Goal: Task Accomplishment & Management: Complete application form

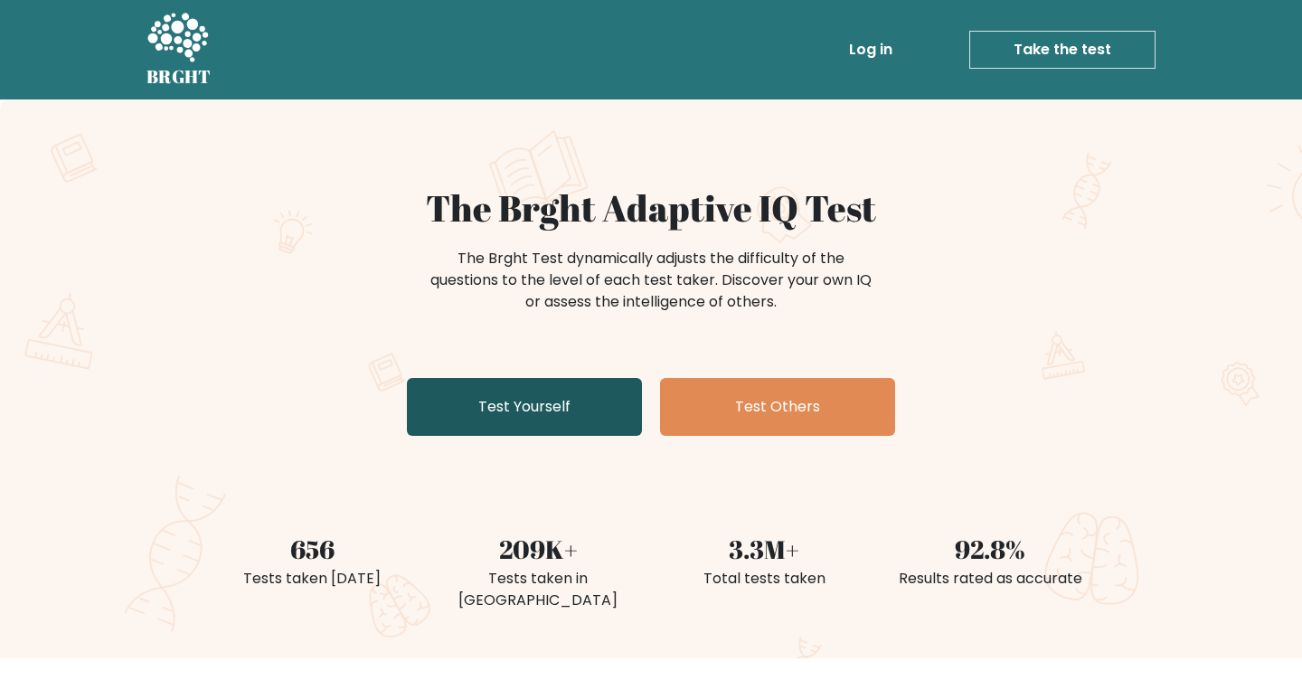
click at [504, 402] on link "Test Yourself" at bounding box center [524, 407] width 235 height 58
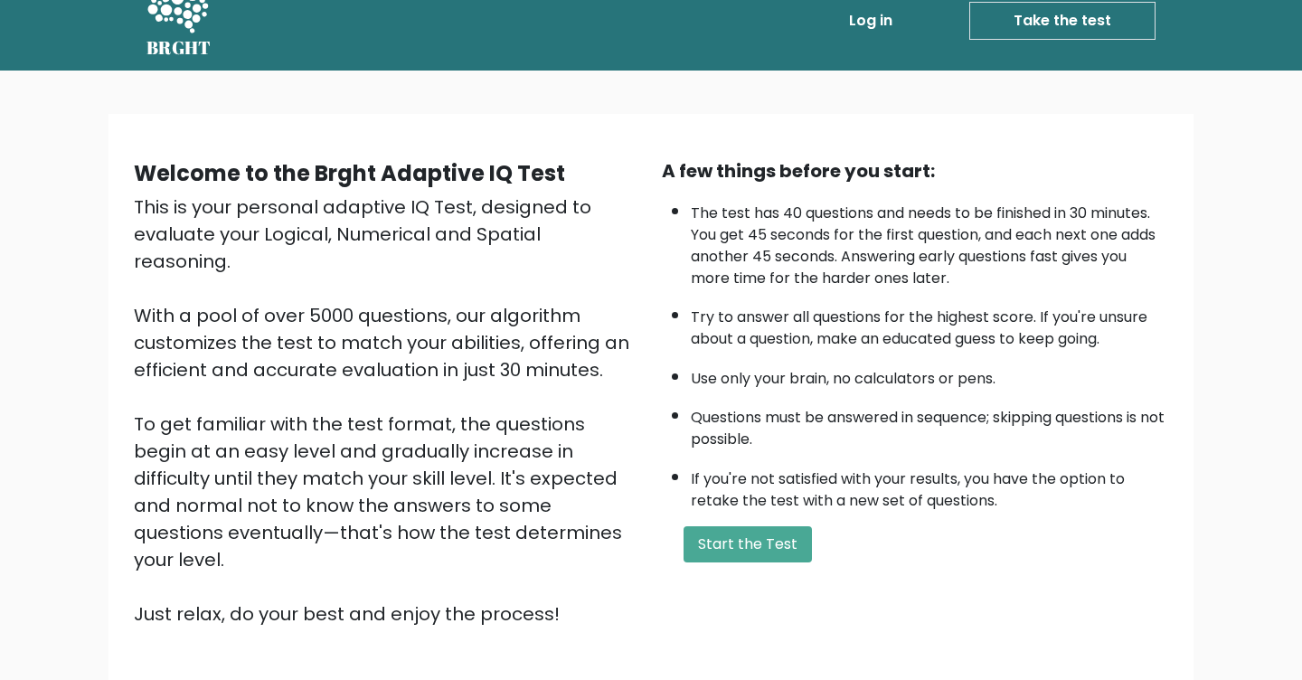
scroll to position [25, 0]
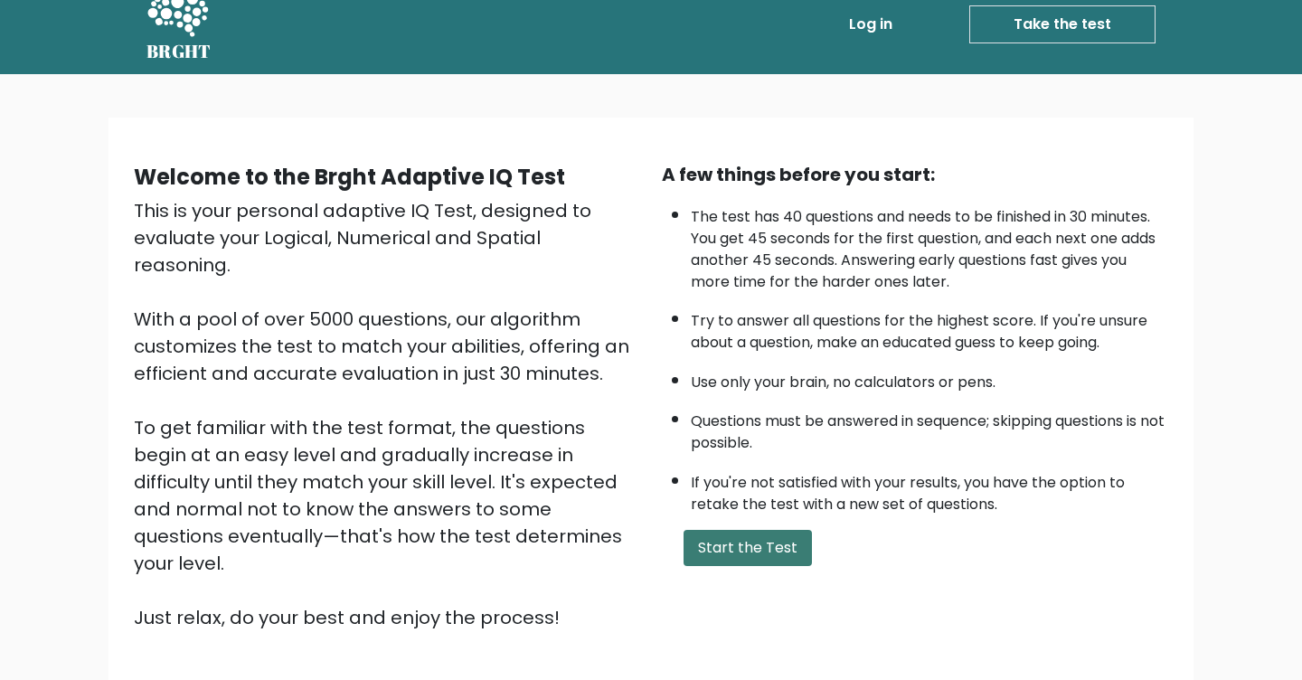
click at [754, 540] on button "Start the Test" at bounding box center [748, 548] width 128 height 36
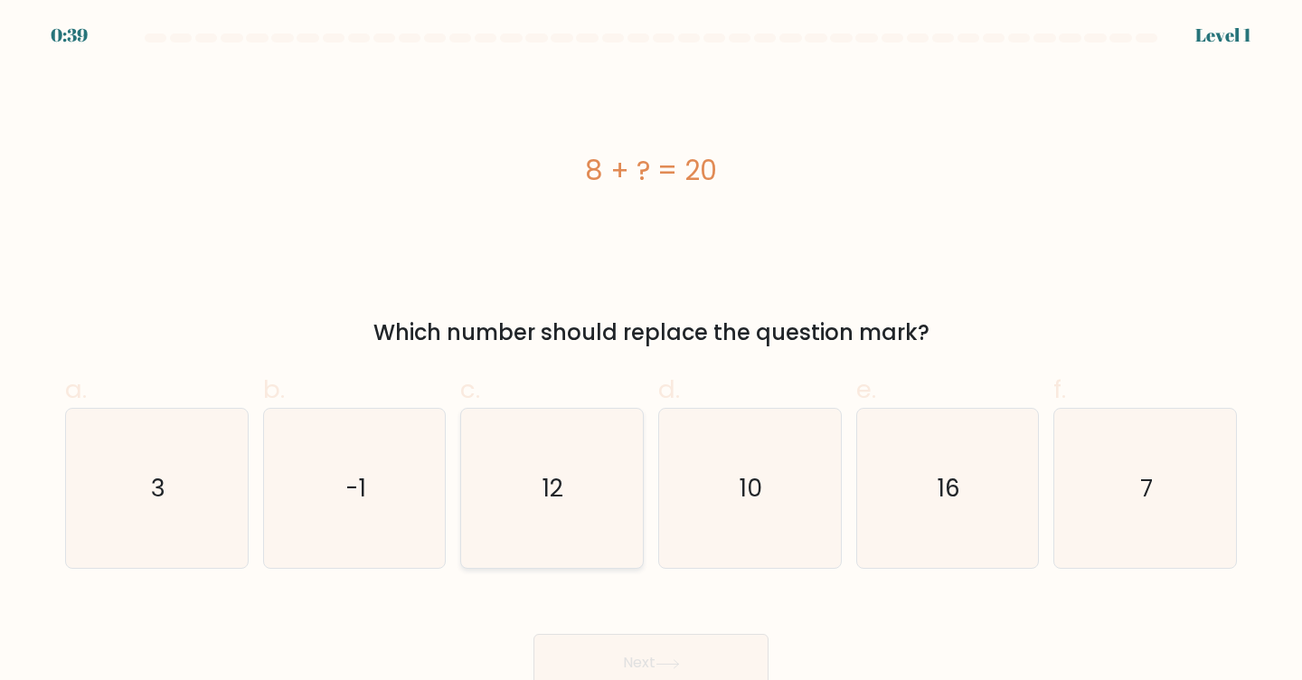
click at [487, 470] on icon "12" at bounding box center [552, 489] width 160 height 160
click at [651, 352] on input "c. 12" at bounding box center [651, 346] width 1 height 12
radio input "true"
click at [606, 648] on button "Next" at bounding box center [651, 663] width 235 height 58
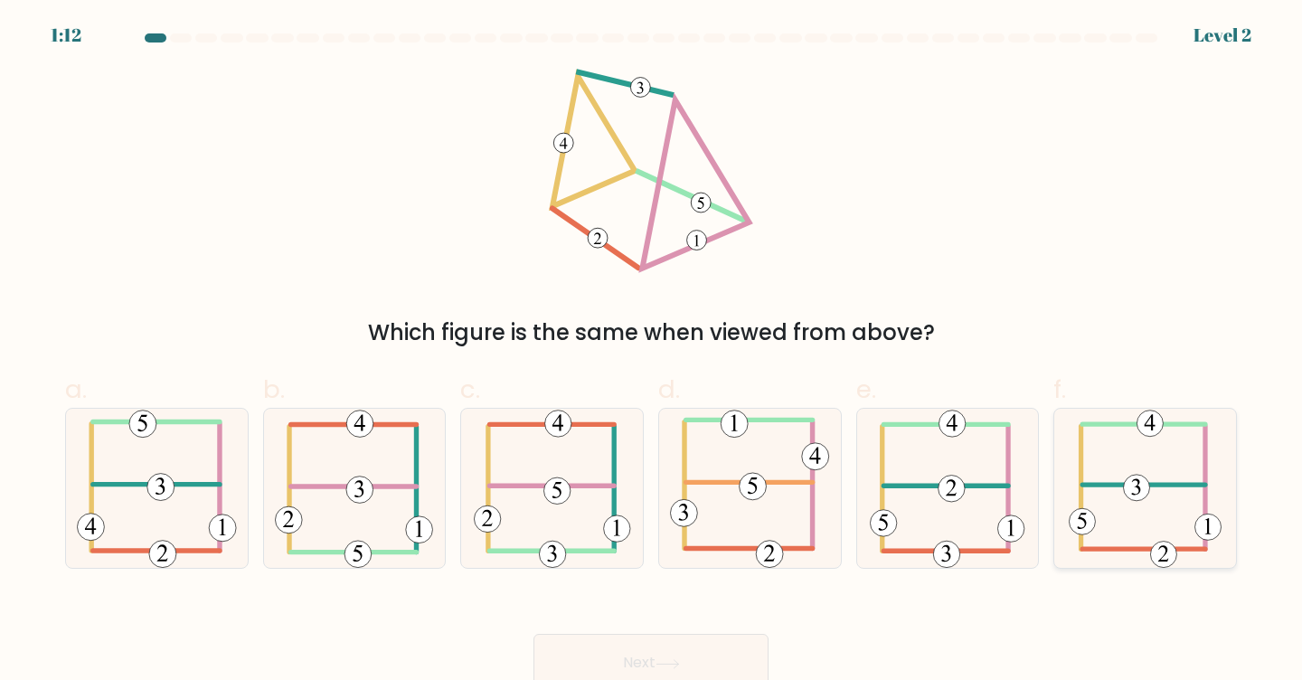
click at [1148, 497] on icon at bounding box center [1145, 489] width 153 height 160
click at [652, 352] on input "f." at bounding box center [651, 346] width 1 height 12
radio input "true"
click at [749, 648] on button "Next" at bounding box center [651, 663] width 235 height 58
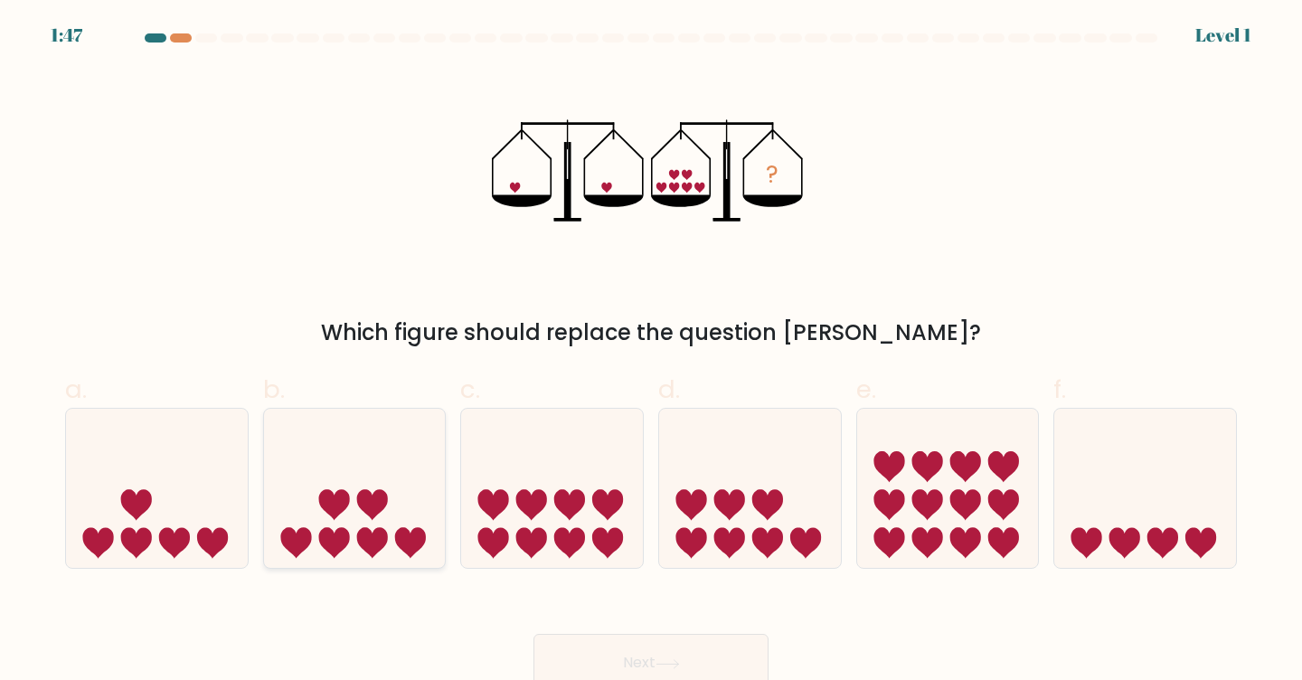
click at [355, 534] on icon at bounding box center [355, 488] width 182 height 150
click at [651, 352] on input "b." at bounding box center [651, 346] width 1 height 12
radio input "true"
click at [609, 648] on button "Next" at bounding box center [651, 663] width 235 height 58
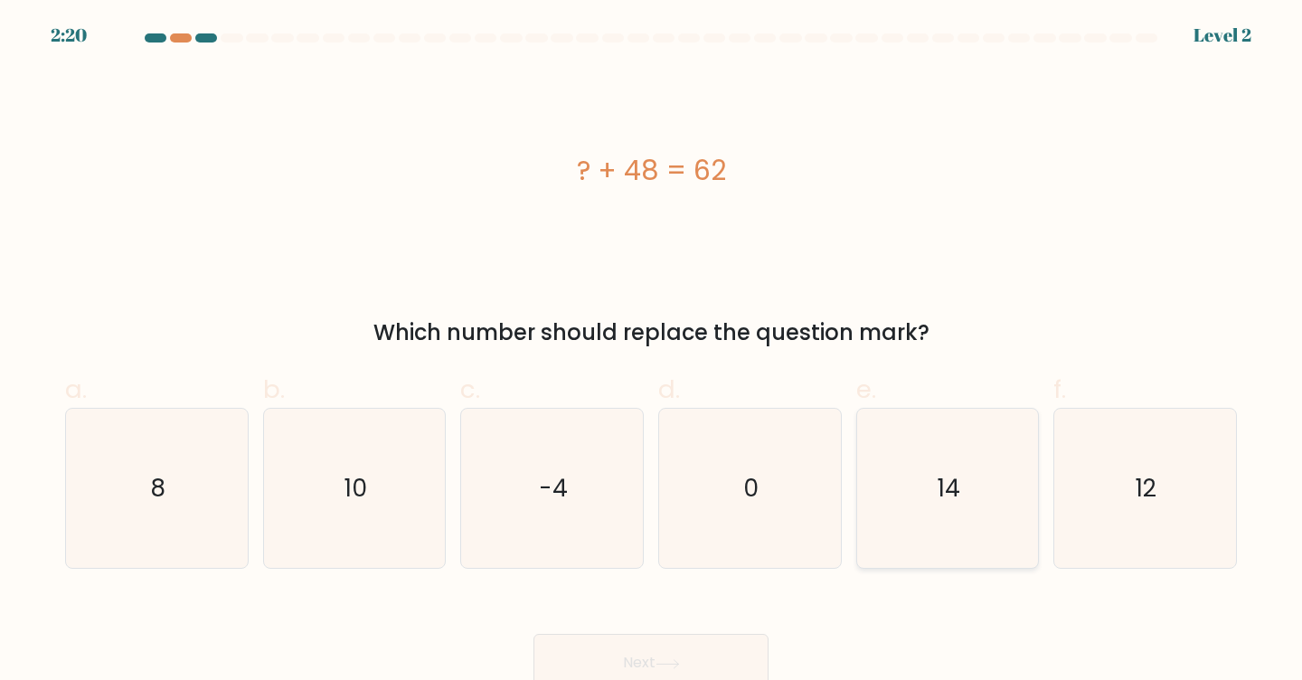
click at [927, 459] on icon "14" at bounding box center [948, 489] width 160 height 160
click at [652, 352] on input "e. 14" at bounding box center [651, 346] width 1 height 12
radio input "true"
click at [693, 668] on button "Next" at bounding box center [651, 663] width 235 height 58
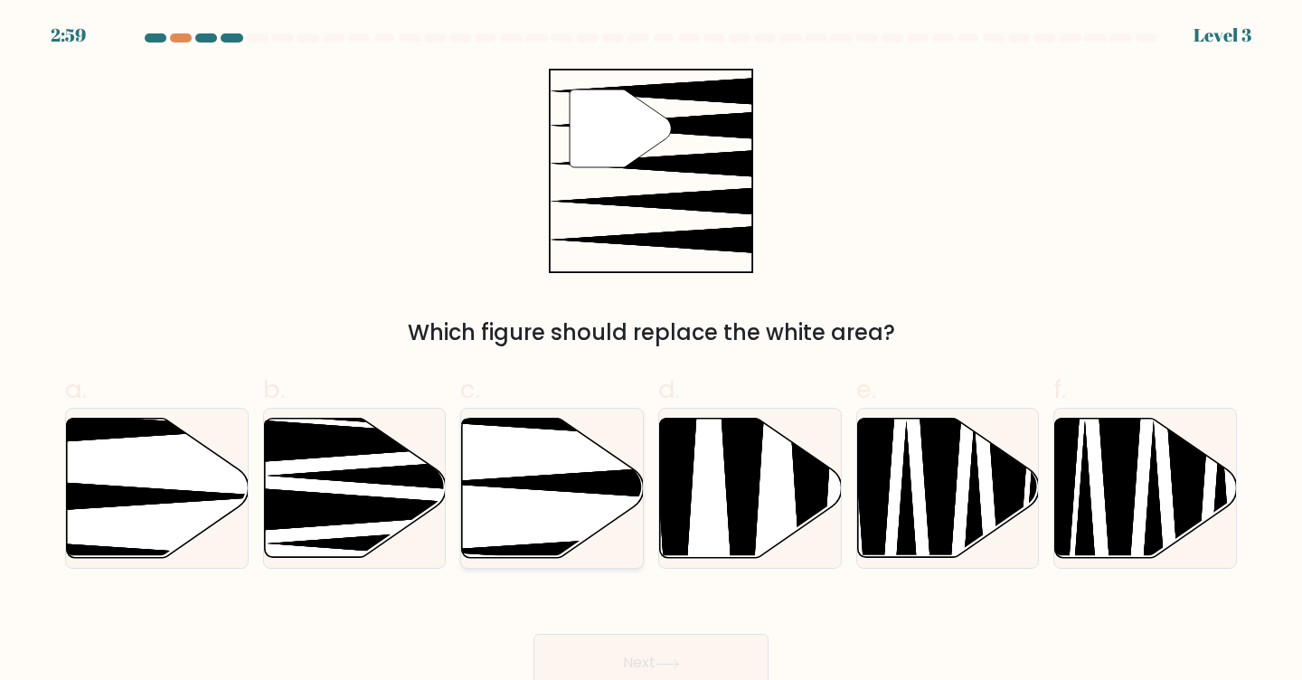
click at [543, 502] on icon at bounding box center [553, 488] width 182 height 139
click at [651, 352] on input "c." at bounding box center [651, 346] width 1 height 12
radio input "true"
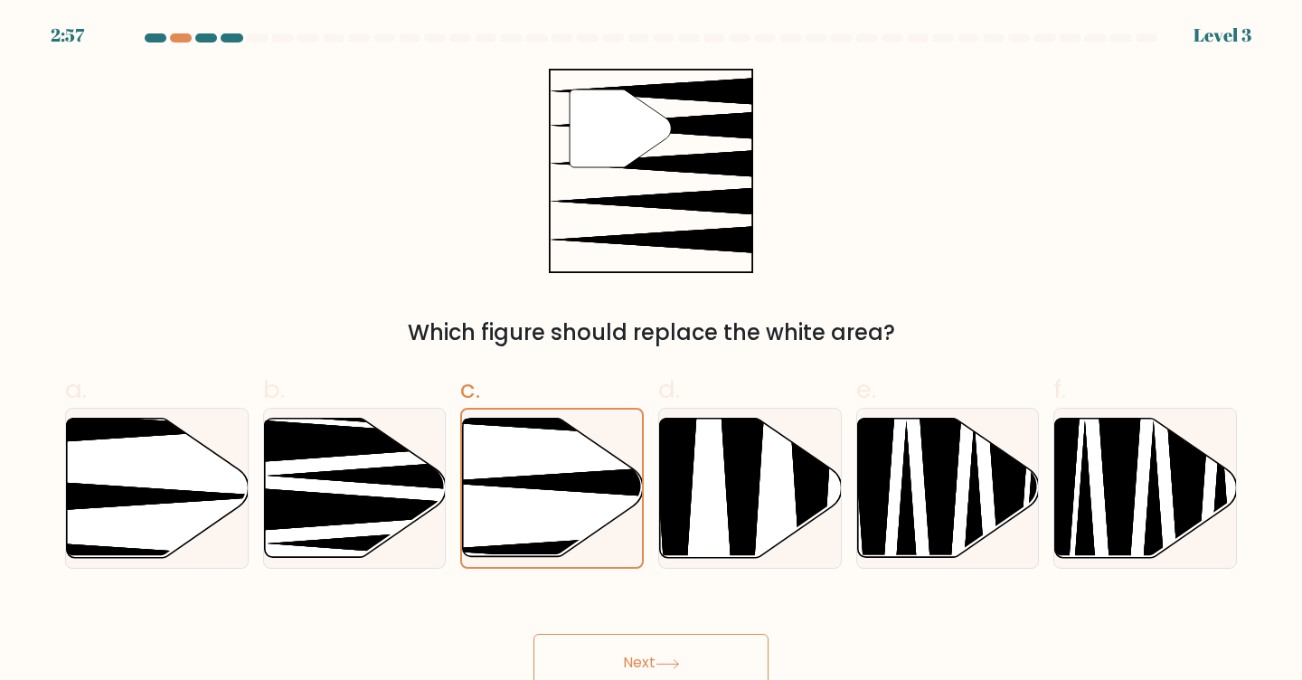
click at [603, 647] on button "Next" at bounding box center [651, 663] width 235 height 58
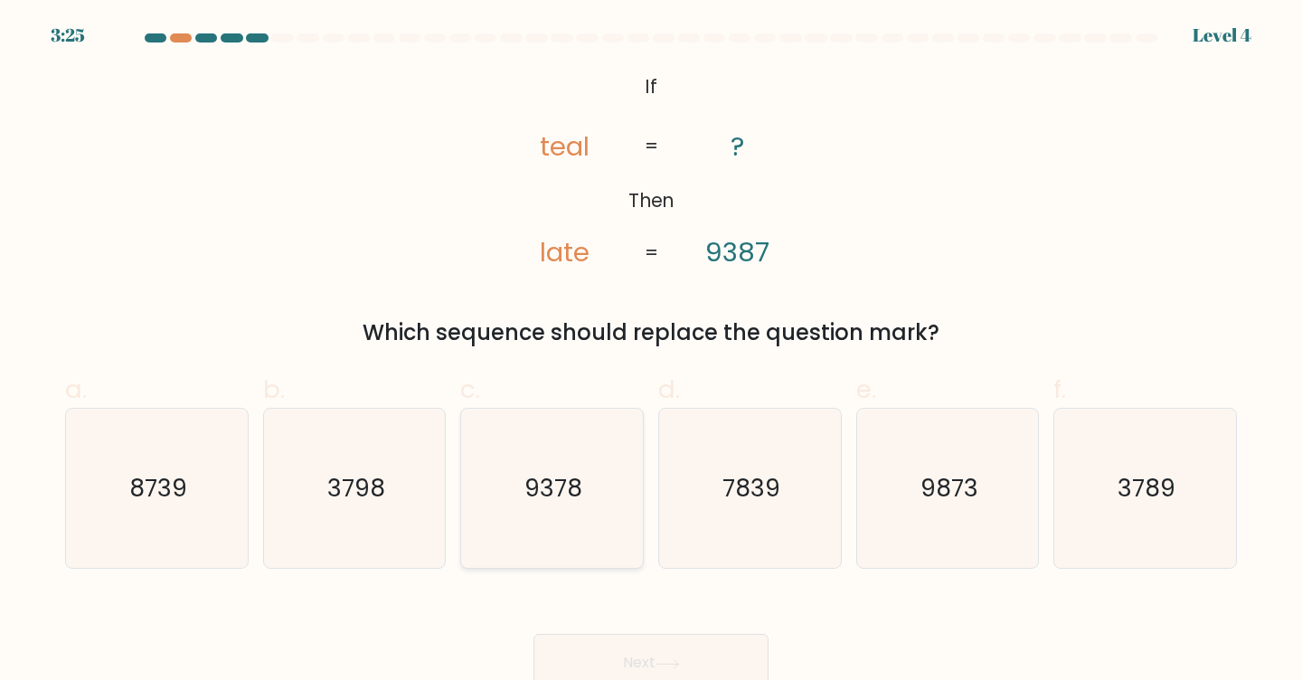
click at [573, 530] on icon "9378" at bounding box center [552, 489] width 160 height 160
click at [651, 352] on input "c. 9378" at bounding box center [651, 346] width 1 height 12
radio input "true"
click at [201, 479] on icon "8739" at bounding box center [157, 489] width 160 height 160
click at [651, 352] on input "a. 8739" at bounding box center [651, 346] width 1 height 12
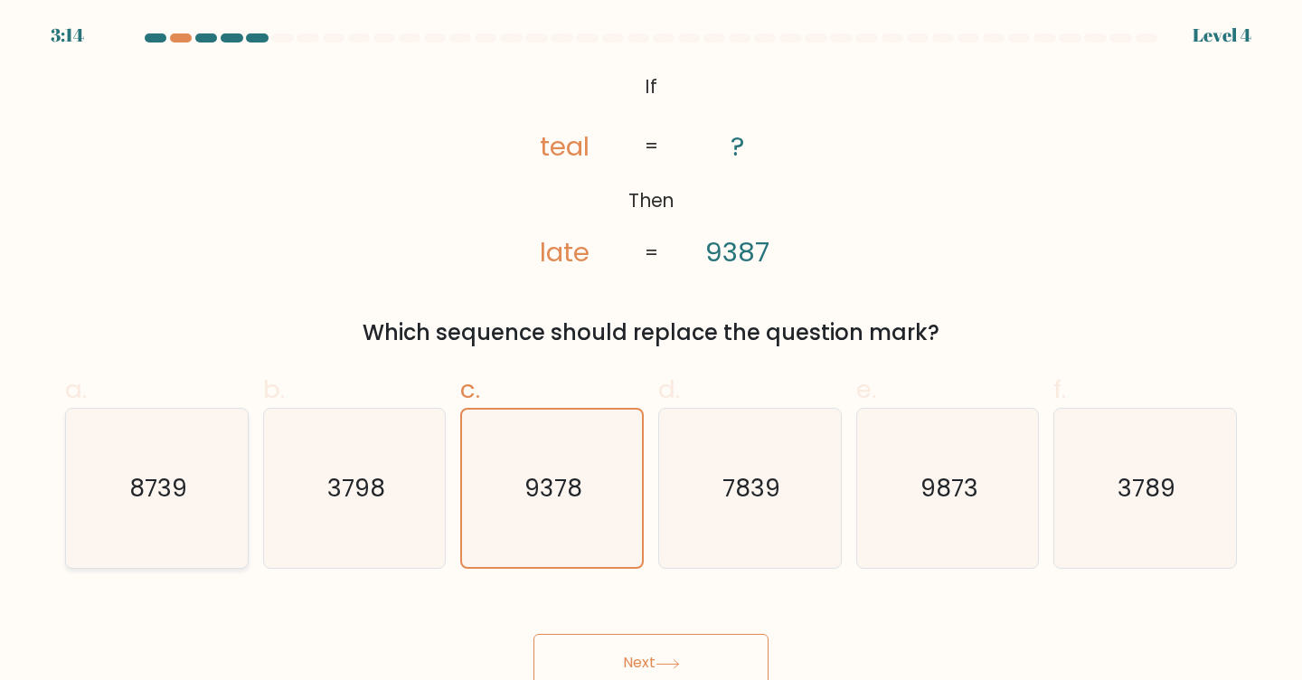
radio input "true"
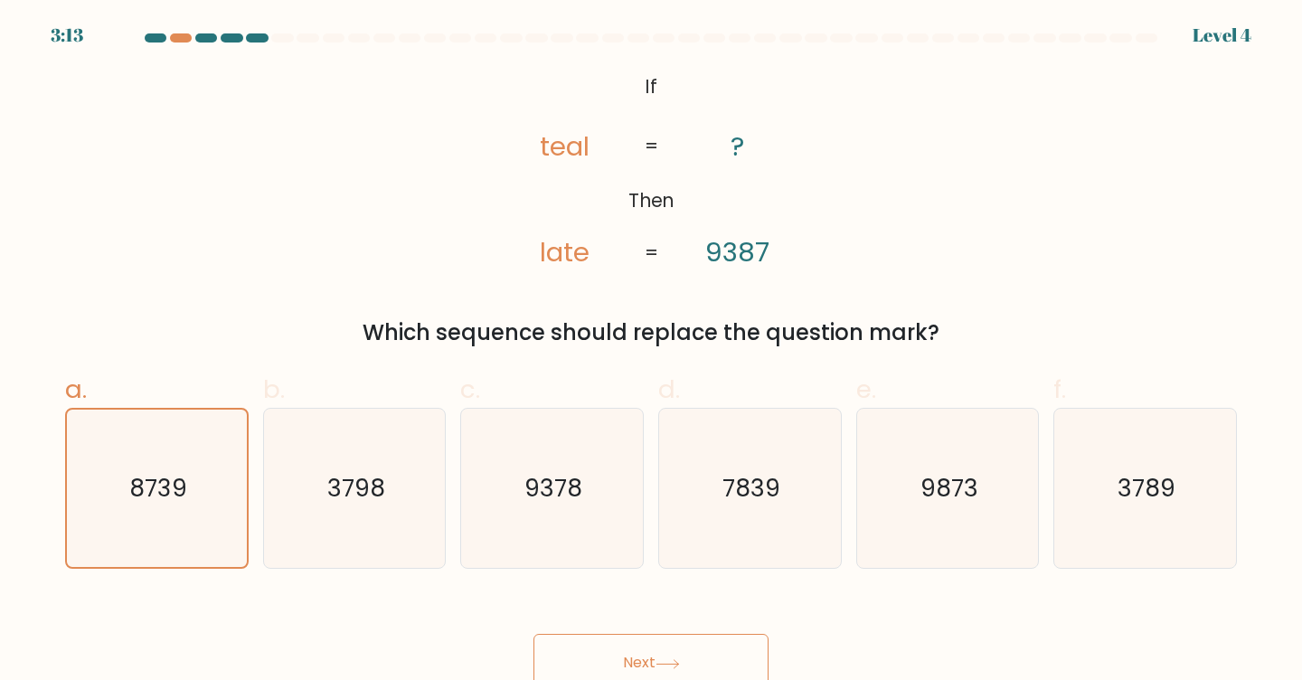
click at [647, 646] on button "Next" at bounding box center [651, 663] width 235 height 58
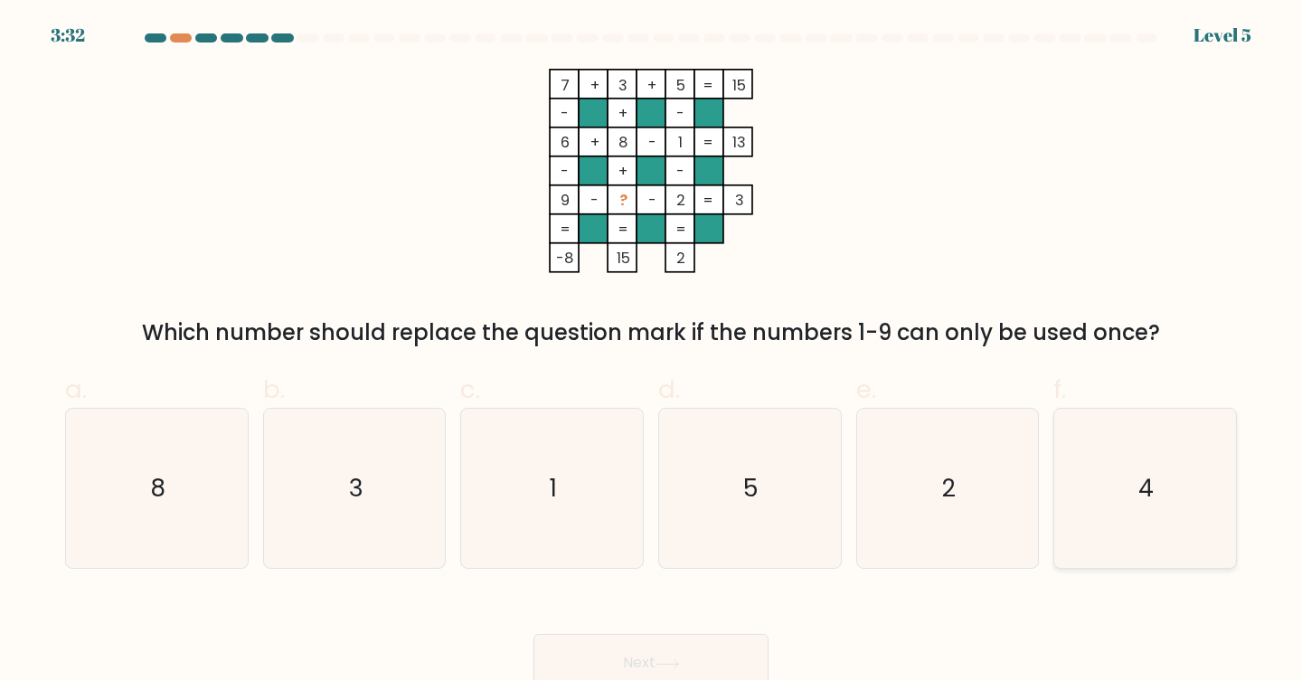
click at [1103, 517] on icon "4" at bounding box center [1145, 489] width 160 height 160
click at [652, 352] on input "f. 4" at bounding box center [651, 346] width 1 height 12
radio input "true"
click at [669, 669] on button "Next" at bounding box center [651, 663] width 235 height 58
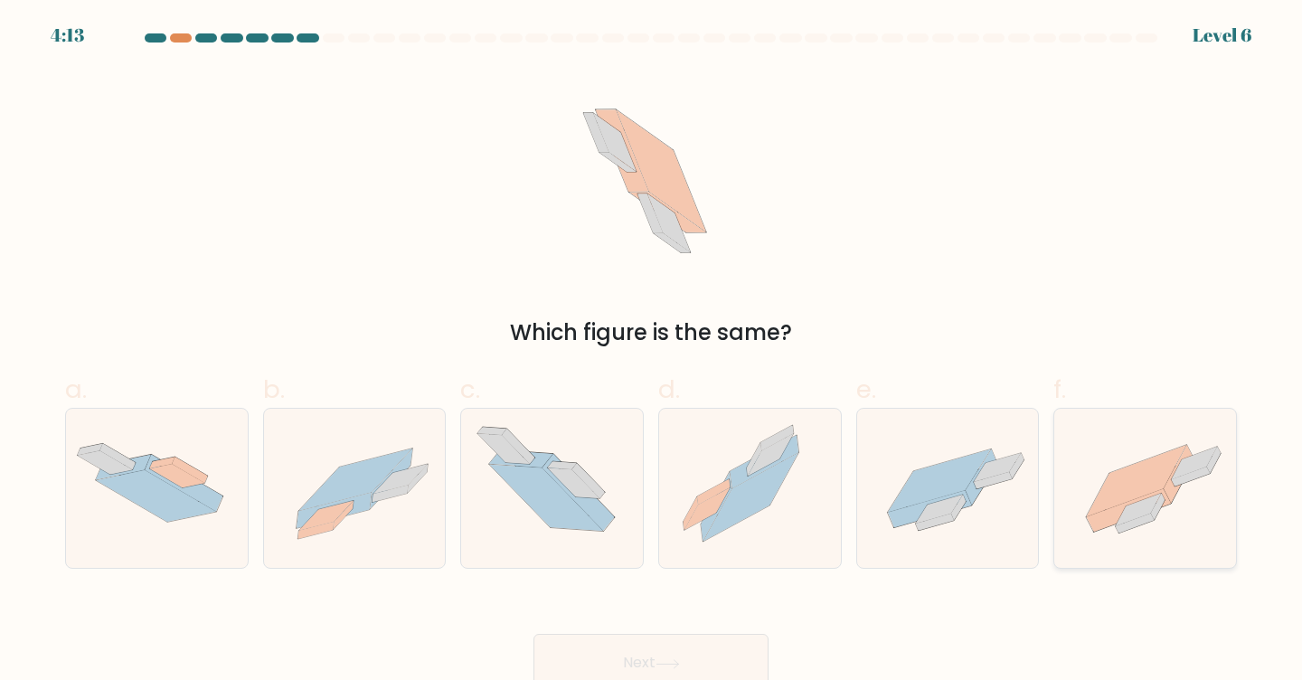
click at [1090, 470] on icon at bounding box center [1145, 488] width 182 height 136
click at [652, 352] on input "f." at bounding box center [651, 346] width 1 height 12
radio input "true"
click at [714, 657] on button "Next" at bounding box center [651, 663] width 235 height 58
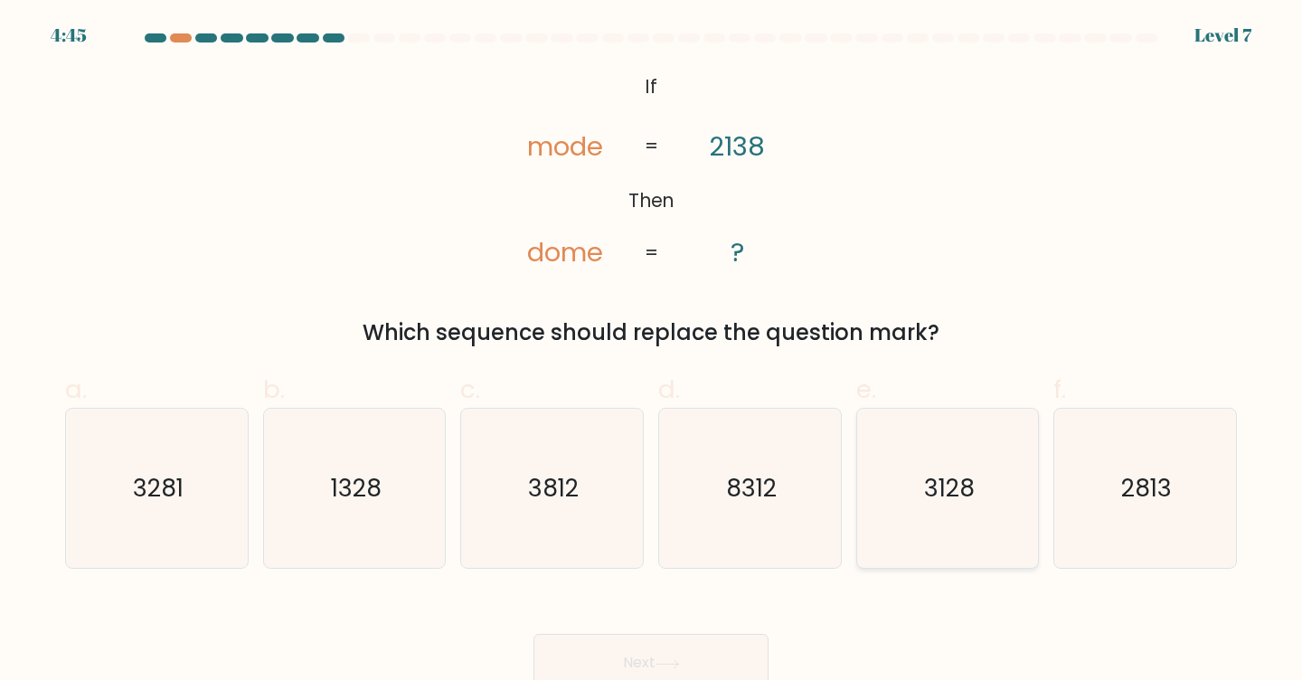
click at [952, 495] on text "3128" at bounding box center [949, 487] width 51 height 33
click at [652, 352] on input "e. 3128" at bounding box center [651, 346] width 1 height 12
radio input "true"
click at [735, 638] on button "Next" at bounding box center [651, 663] width 235 height 58
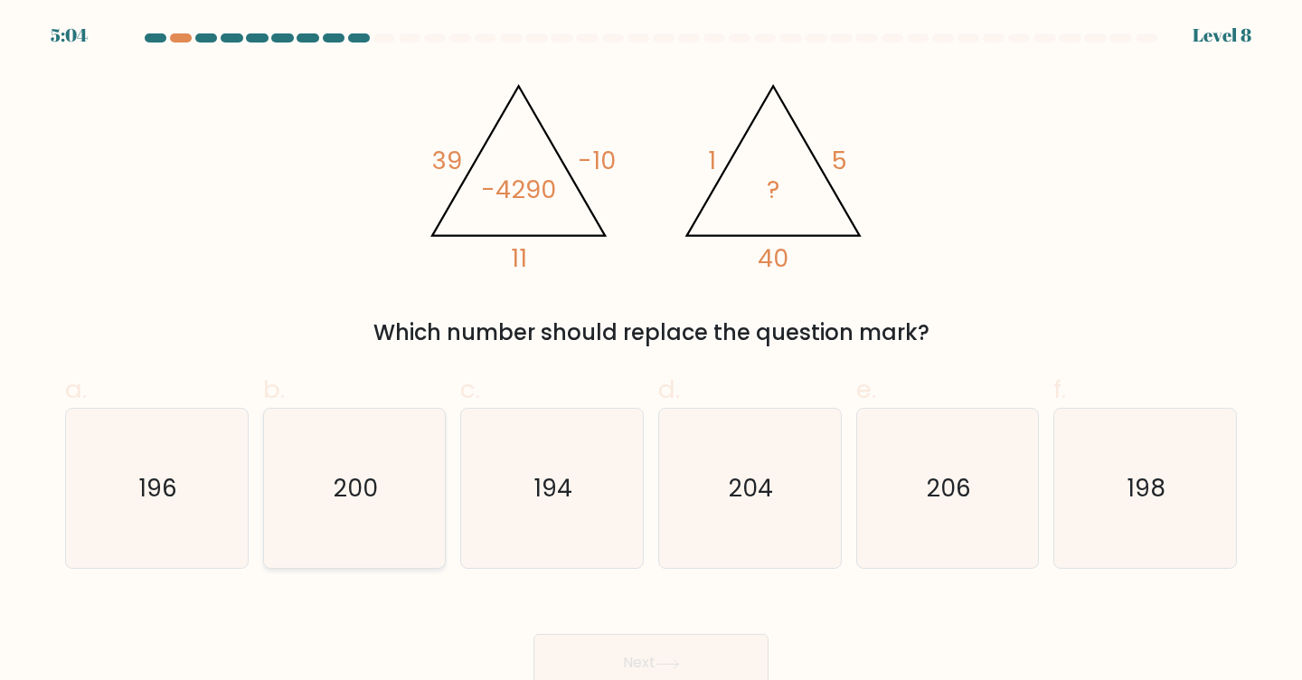
click at [420, 501] on icon "200" at bounding box center [355, 489] width 160 height 160
click at [651, 352] on input "b. 200" at bounding box center [651, 346] width 1 height 12
radio input "true"
click at [613, 642] on button "Next" at bounding box center [651, 663] width 235 height 58
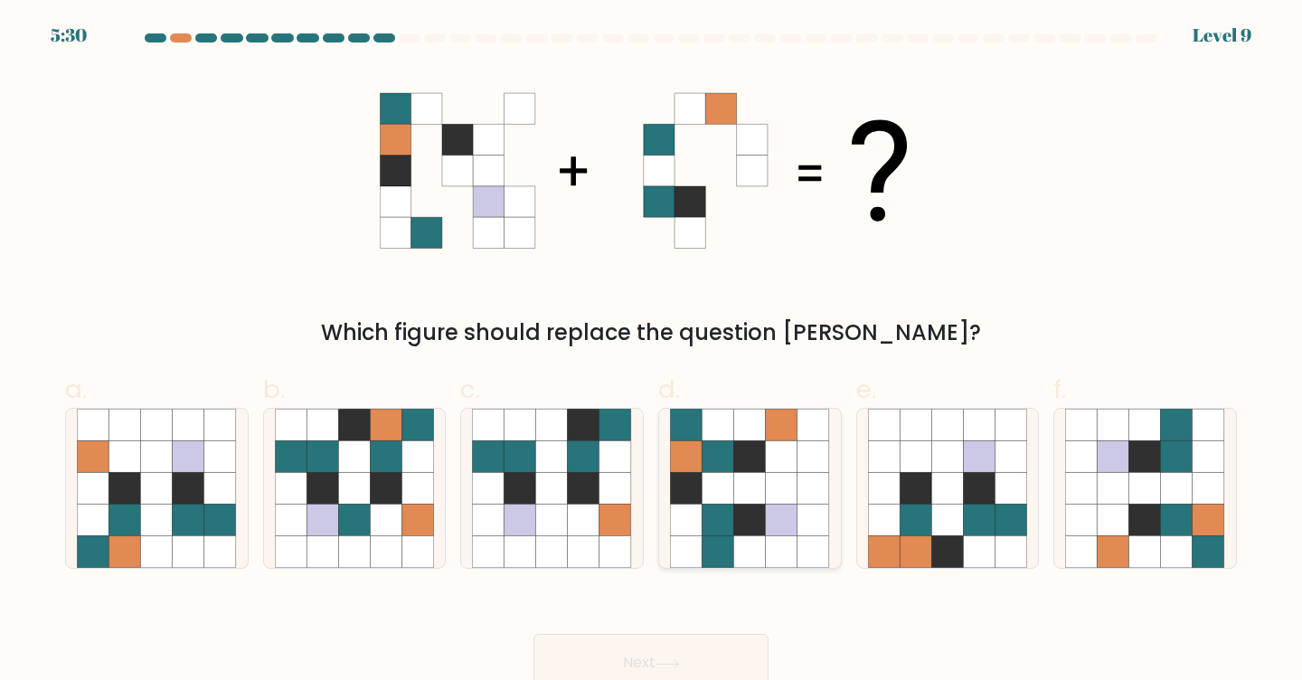
click at [770, 484] on icon at bounding box center [782, 489] width 32 height 32
click at [652, 352] on input "d." at bounding box center [651, 346] width 1 height 12
radio input "true"
click at [667, 640] on button "Next" at bounding box center [651, 663] width 235 height 58
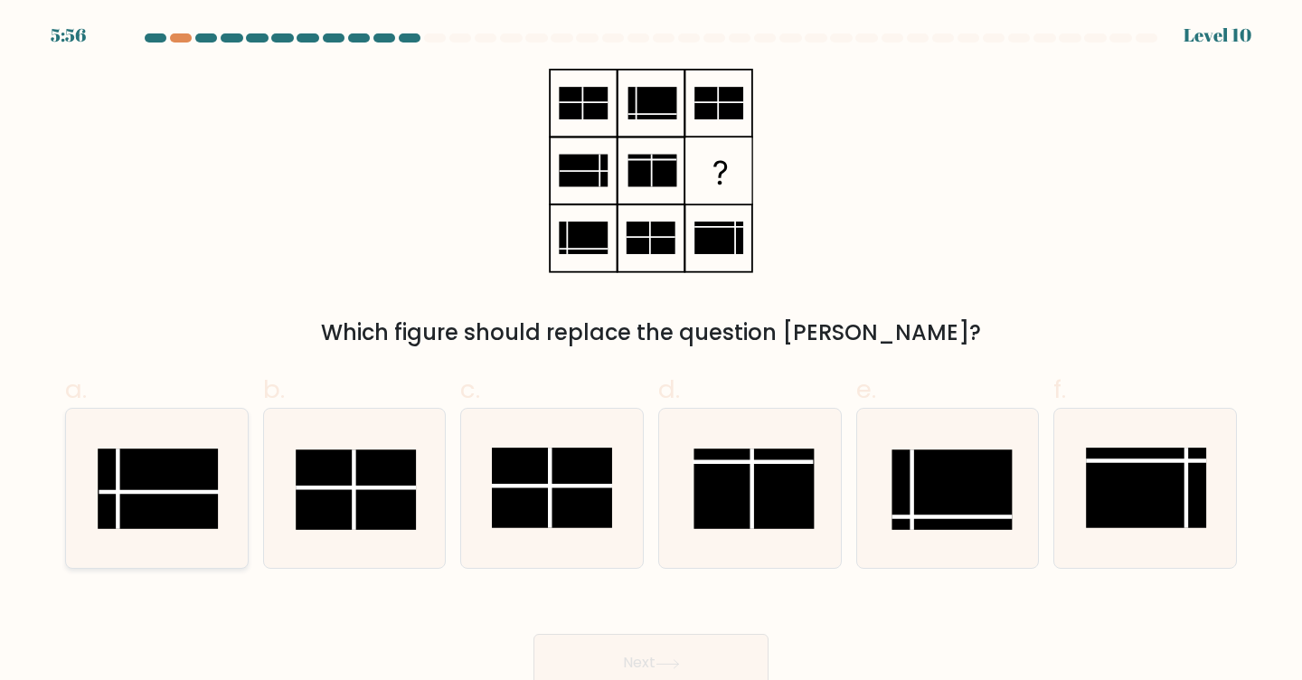
click at [148, 494] on rect at bounding box center [158, 489] width 120 height 80
click at [651, 352] on input "a." at bounding box center [651, 346] width 1 height 12
radio input "true"
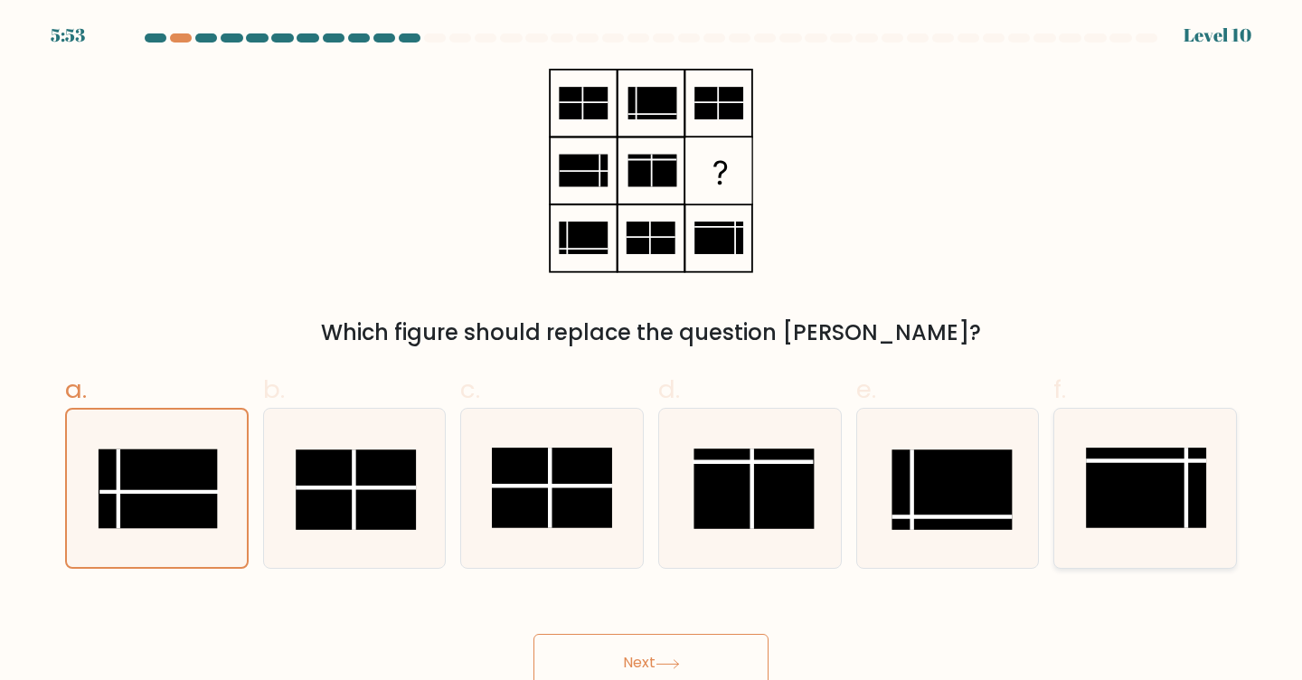
click at [1138, 494] on rect at bounding box center [1147, 488] width 120 height 80
click at [652, 352] on input "f." at bounding box center [651, 346] width 1 height 12
radio input "true"
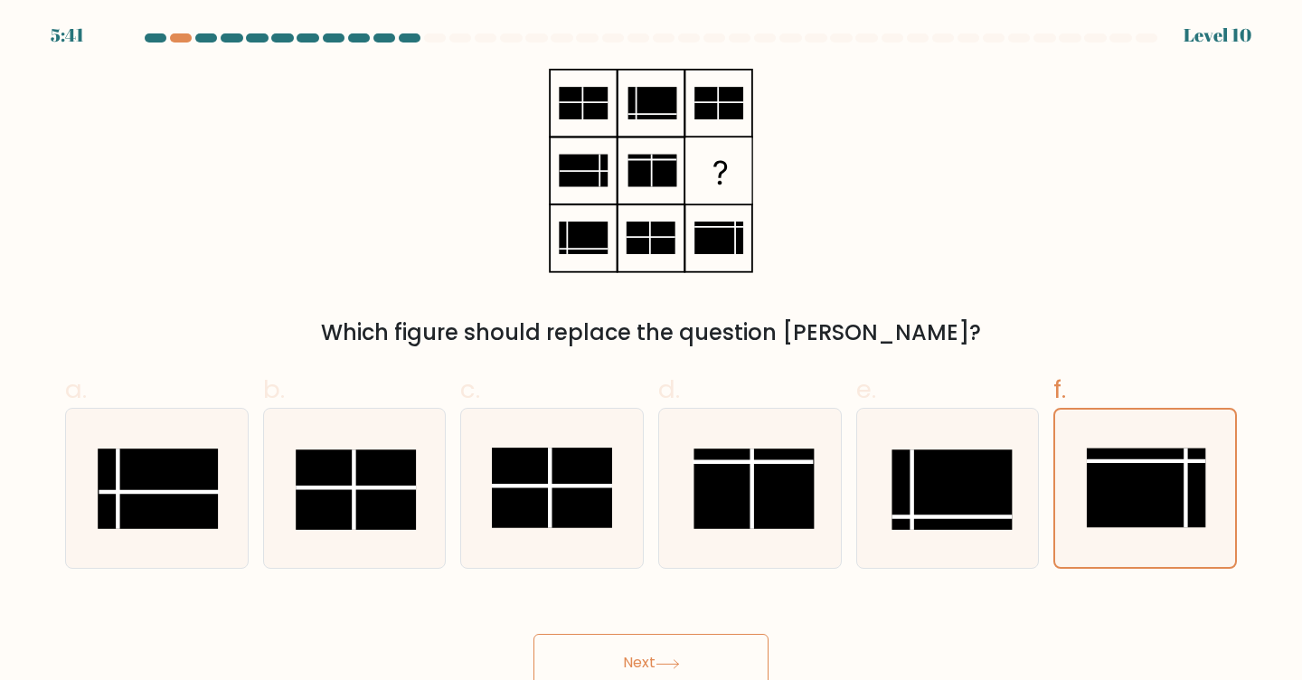
click at [689, 647] on button "Next" at bounding box center [651, 663] width 235 height 58
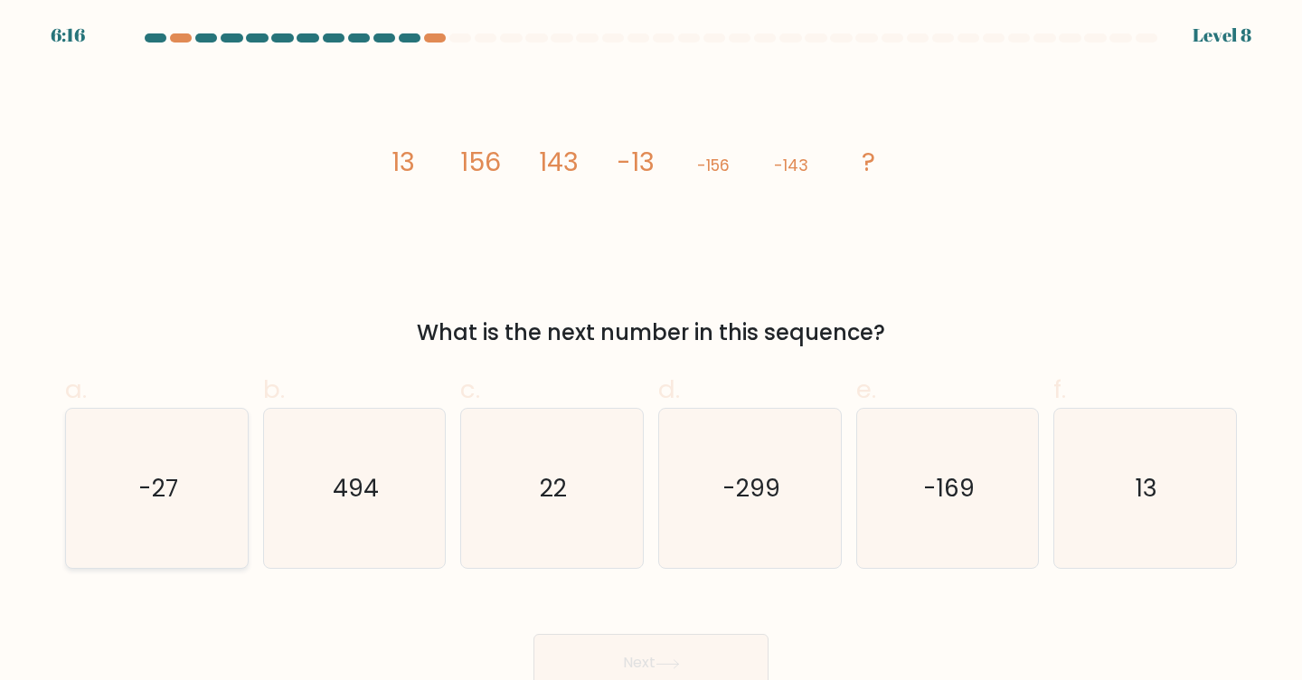
click at [192, 532] on icon "-27" at bounding box center [157, 489] width 160 height 160
click at [651, 352] on input "a. -27" at bounding box center [651, 346] width 1 height 12
radio input "true"
click at [590, 651] on button "Next" at bounding box center [651, 663] width 235 height 58
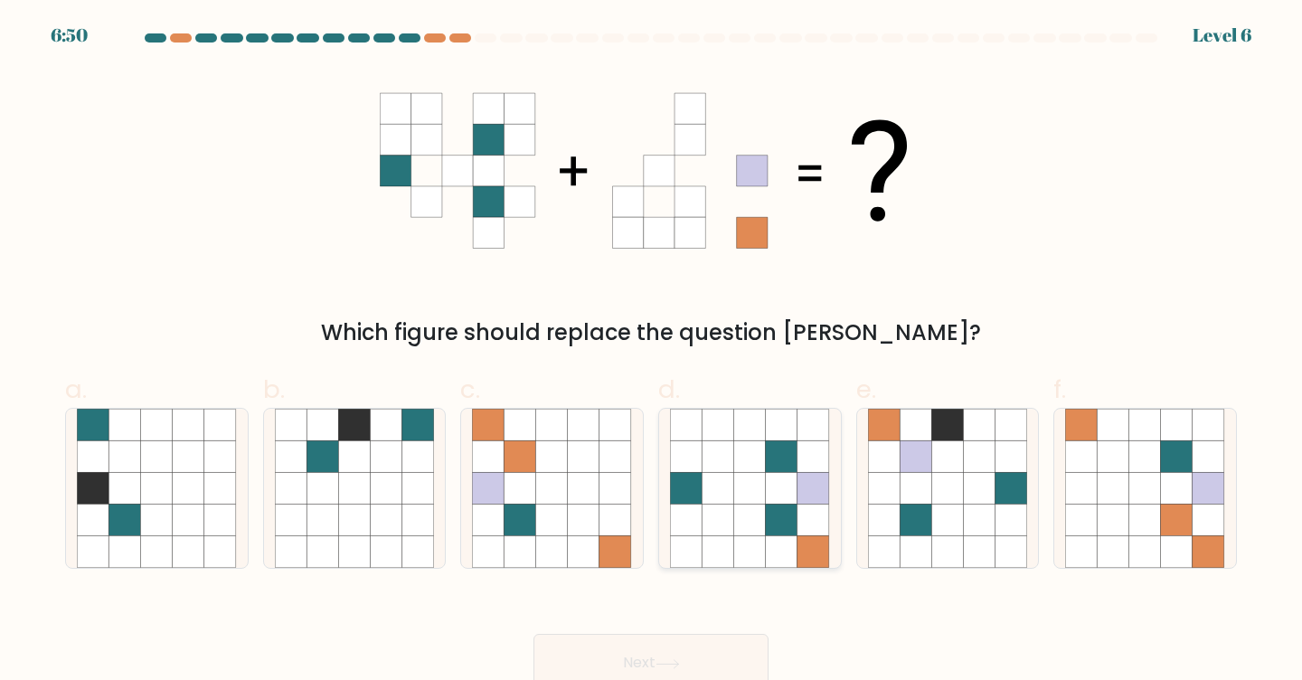
click at [770, 492] on icon at bounding box center [782, 489] width 32 height 32
click at [652, 352] on input "d." at bounding box center [651, 346] width 1 height 12
radio input "true"
click at [685, 650] on button "Next" at bounding box center [651, 663] width 235 height 58
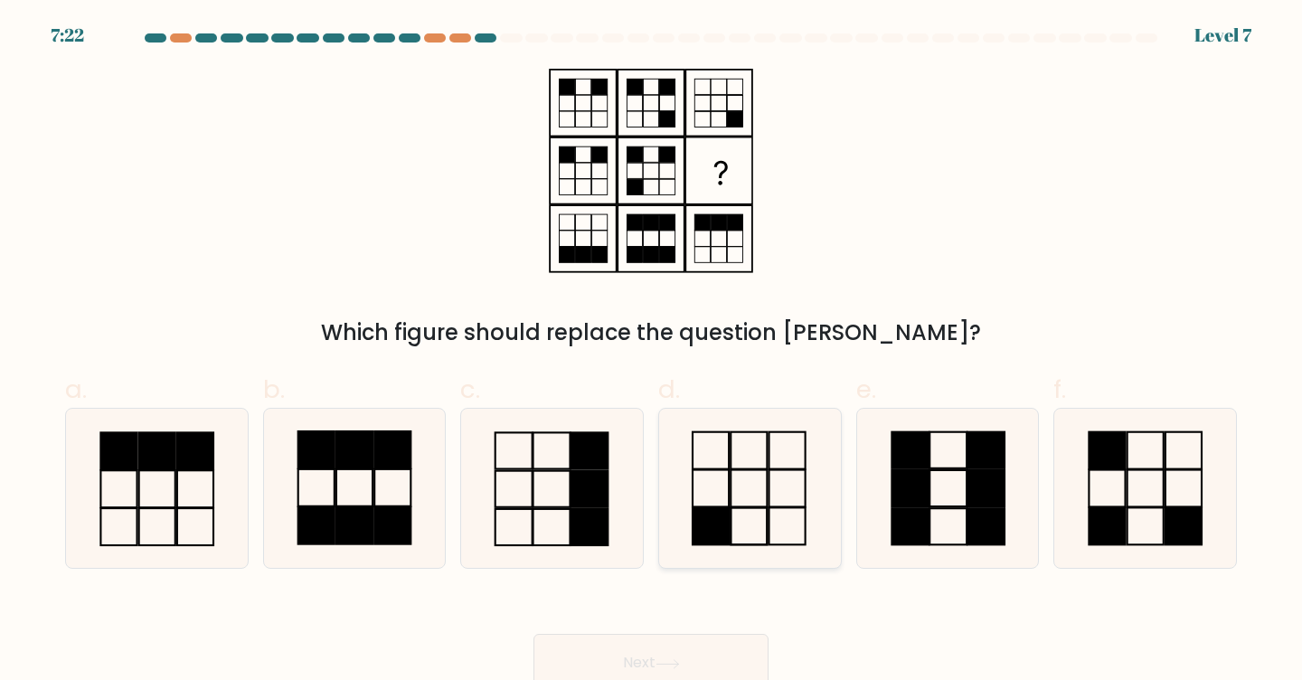
click at [777, 534] on icon at bounding box center [750, 489] width 160 height 160
click at [652, 352] on input "d." at bounding box center [651, 346] width 1 height 12
radio input "true"
click at [687, 651] on button "Next" at bounding box center [651, 663] width 235 height 58
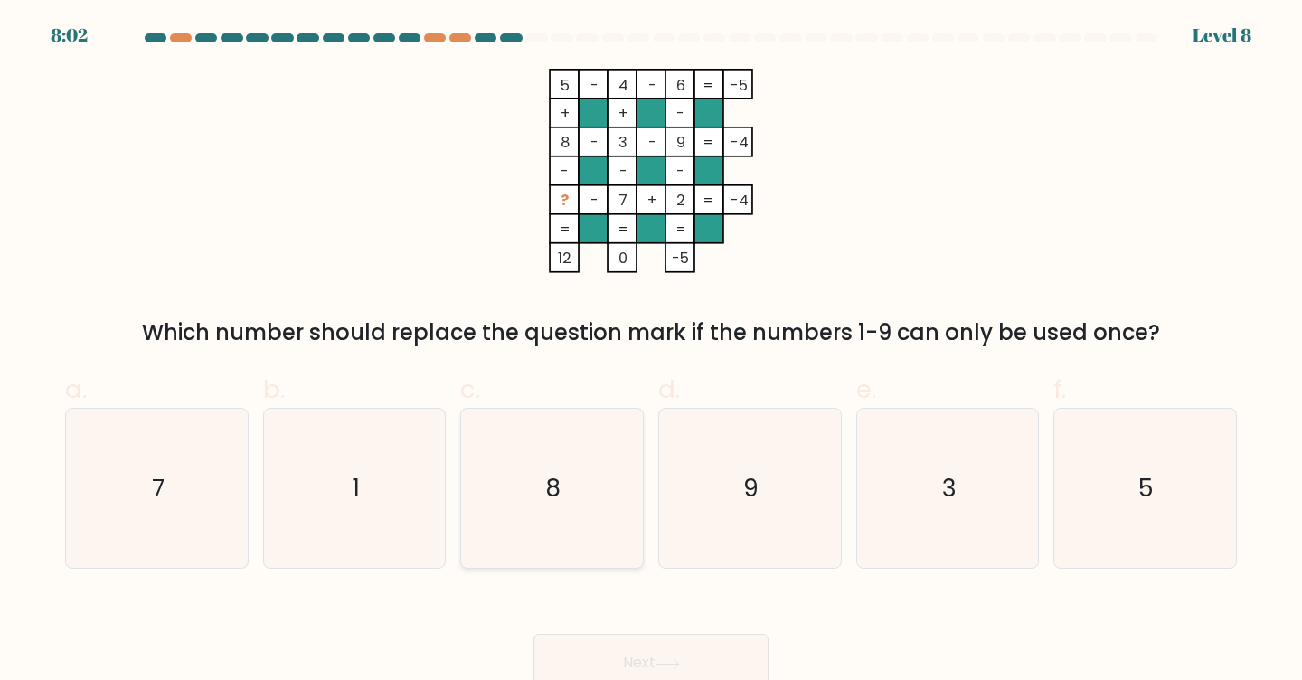
click at [554, 483] on text "8" at bounding box center [553, 487] width 15 height 33
click at [651, 352] on input "c. 8" at bounding box center [651, 346] width 1 height 12
radio input "true"
click at [626, 655] on button "Next" at bounding box center [651, 663] width 235 height 58
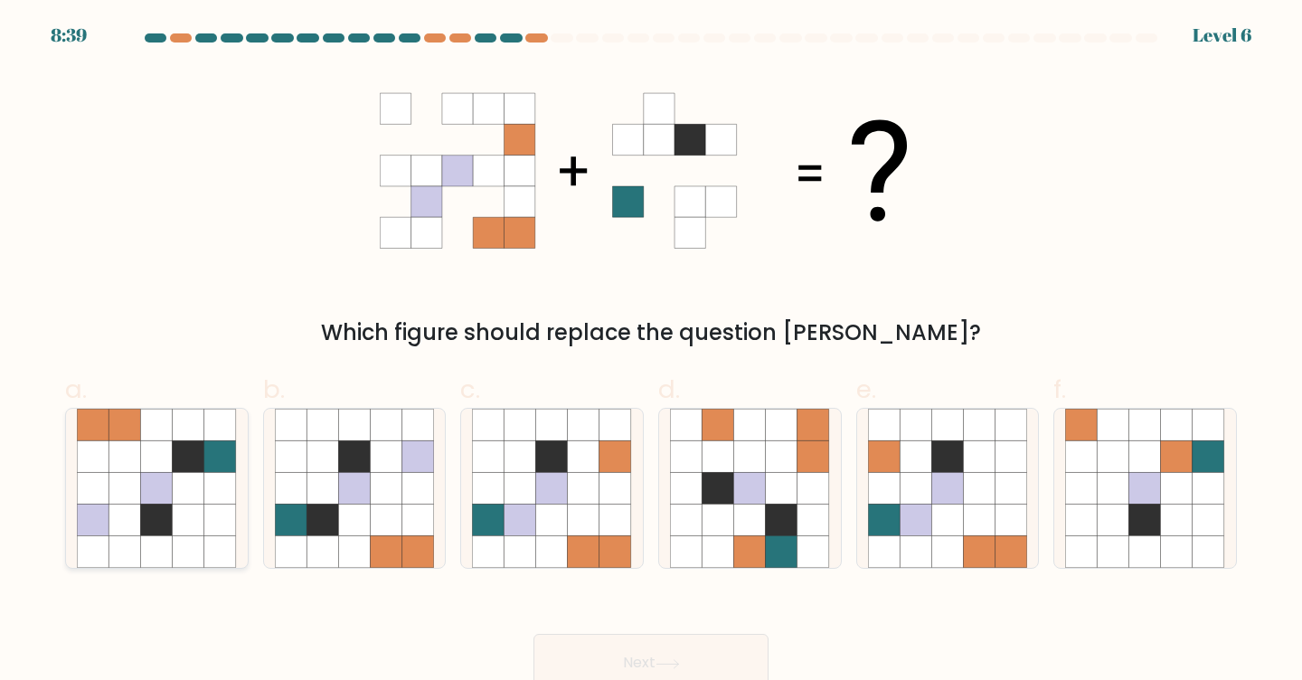
click at [178, 462] on icon at bounding box center [189, 456] width 32 height 32
click at [651, 352] on input "a." at bounding box center [651, 346] width 1 height 12
radio input "true"
click at [572, 647] on button "Next" at bounding box center [651, 663] width 235 height 58
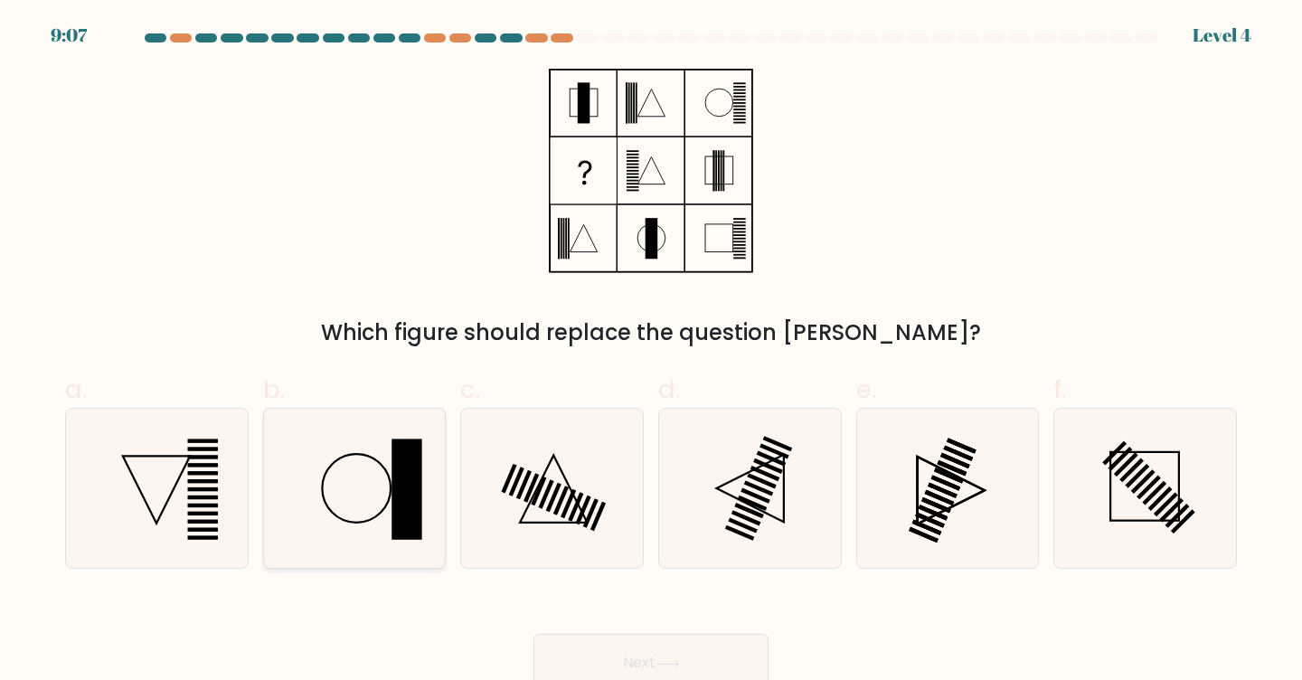
click at [374, 493] on icon at bounding box center [355, 489] width 160 height 160
click at [651, 352] on input "b." at bounding box center [651, 346] width 1 height 12
radio input "true"
click at [601, 648] on button "Next" at bounding box center [651, 663] width 235 height 58
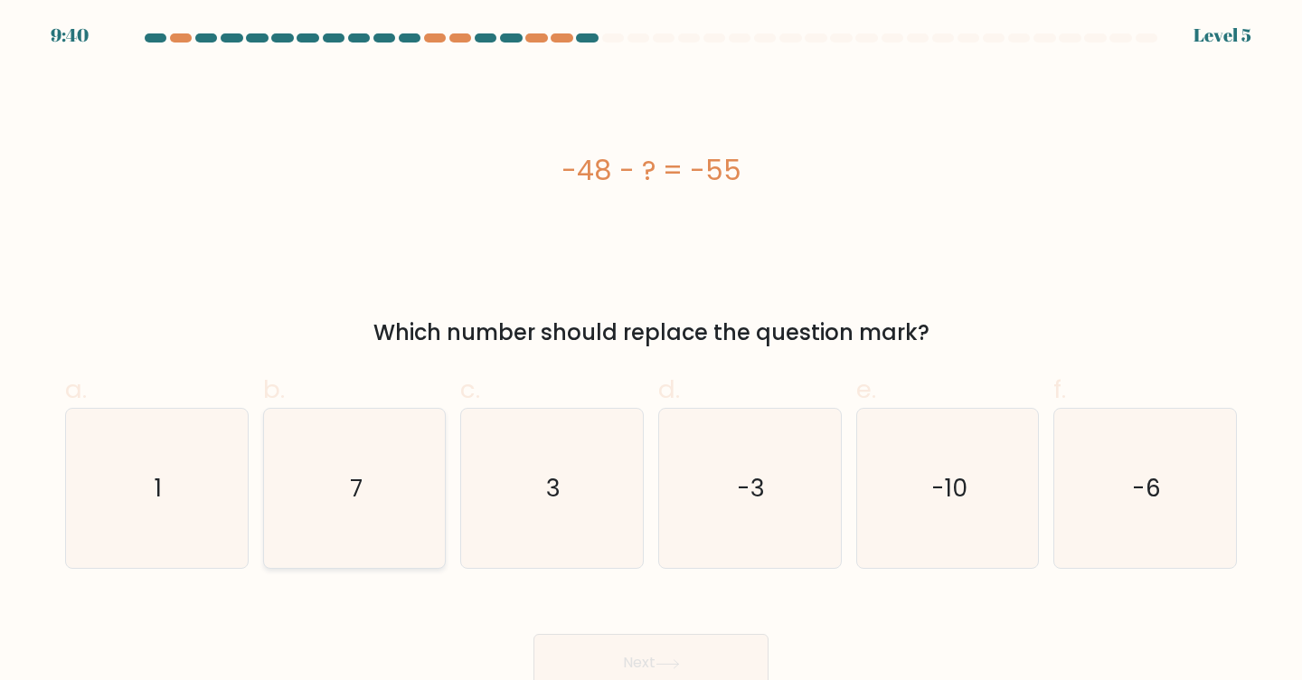
click at [408, 457] on icon "7" at bounding box center [355, 489] width 160 height 160
click at [651, 352] on input "b. 7" at bounding box center [651, 346] width 1 height 12
radio input "true"
click at [619, 648] on button "Next" at bounding box center [651, 663] width 235 height 58
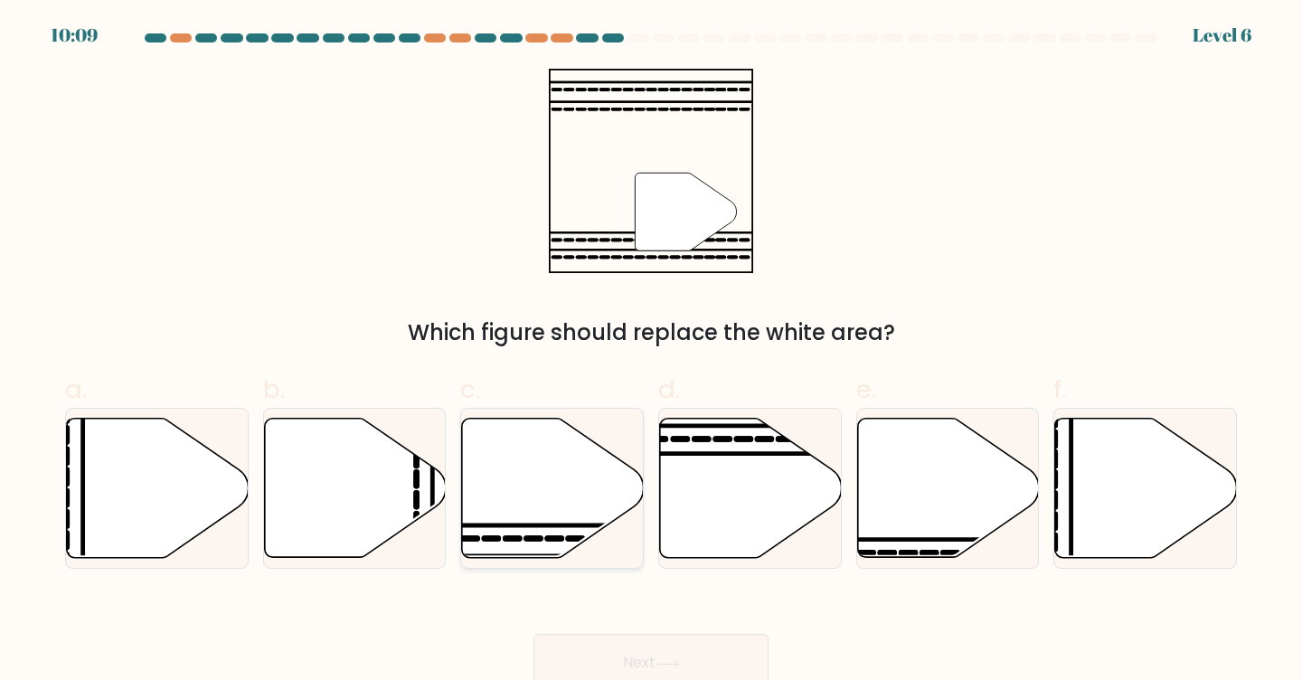
click at [562, 486] on icon at bounding box center [553, 488] width 182 height 139
click at [651, 352] on input "c." at bounding box center [651, 346] width 1 height 12
radio input "true"
click at [630, 652] on button "Next" at bounding box center [651, 663] width 235 height 58
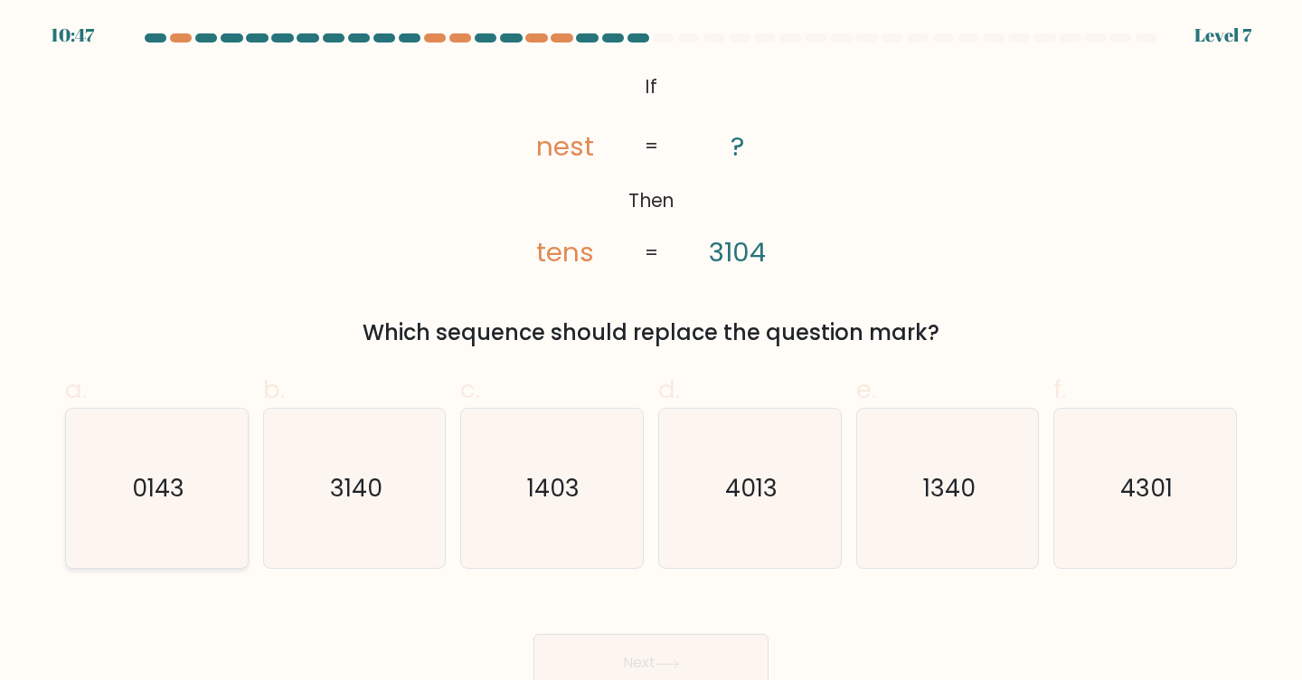
click at [194, 465] on icon "0143" at bounding box center [157, 489] width 160 height 160
click at [651, 352] on input "a. 0143" at bounding box center [651, 346] width 1 height 12
radio input "true"
click at [594, 640] on button "Next" at bounding box center [651, 663] width 235 height 58
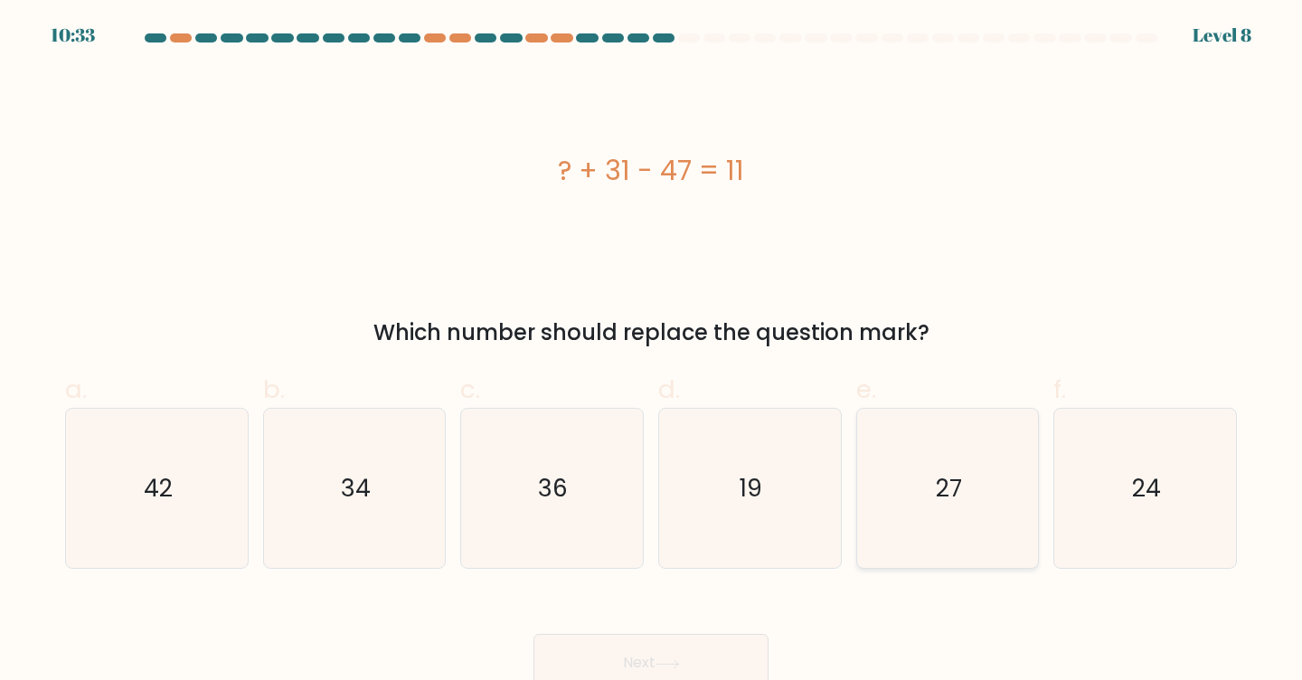
click at [901, 548] on icon "27" at bounding box center [948, 489] width 160 height 160
click at [652, 352] on input "e. 27" at bounding box center [651, 346] width 1 height 12
radio input "true"
click at [705, 667] on button "Next" at bounding box center [651, 663] width 235 height 58
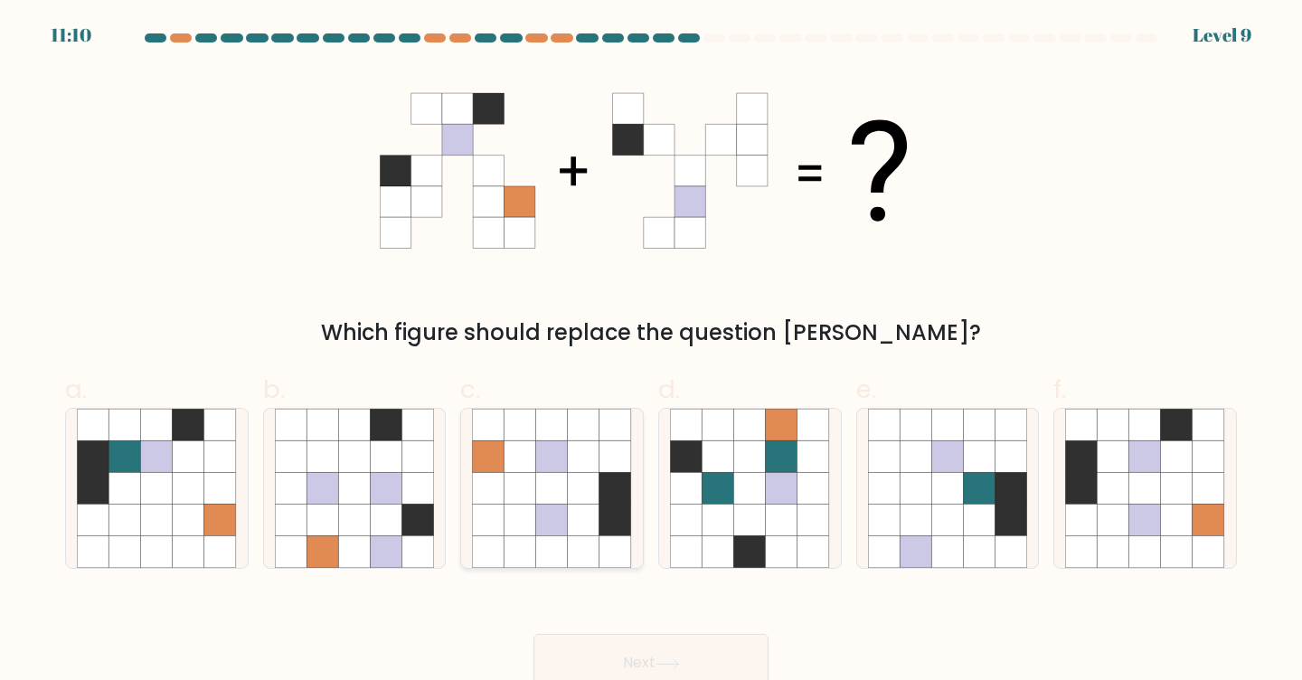
click at [568, 502] on icon at bounding box center [584, 489] width 32 height 32
click at [651, 352] on input "c." at bounding box center [651, 346] width 1 height 12
radio input "true"
click at [1110, 487] on icon at bounding box center [1114, 489] width 32 height 32
click at [652, 352] on input "f." at bounding box center [651, 346] width 1 height 12
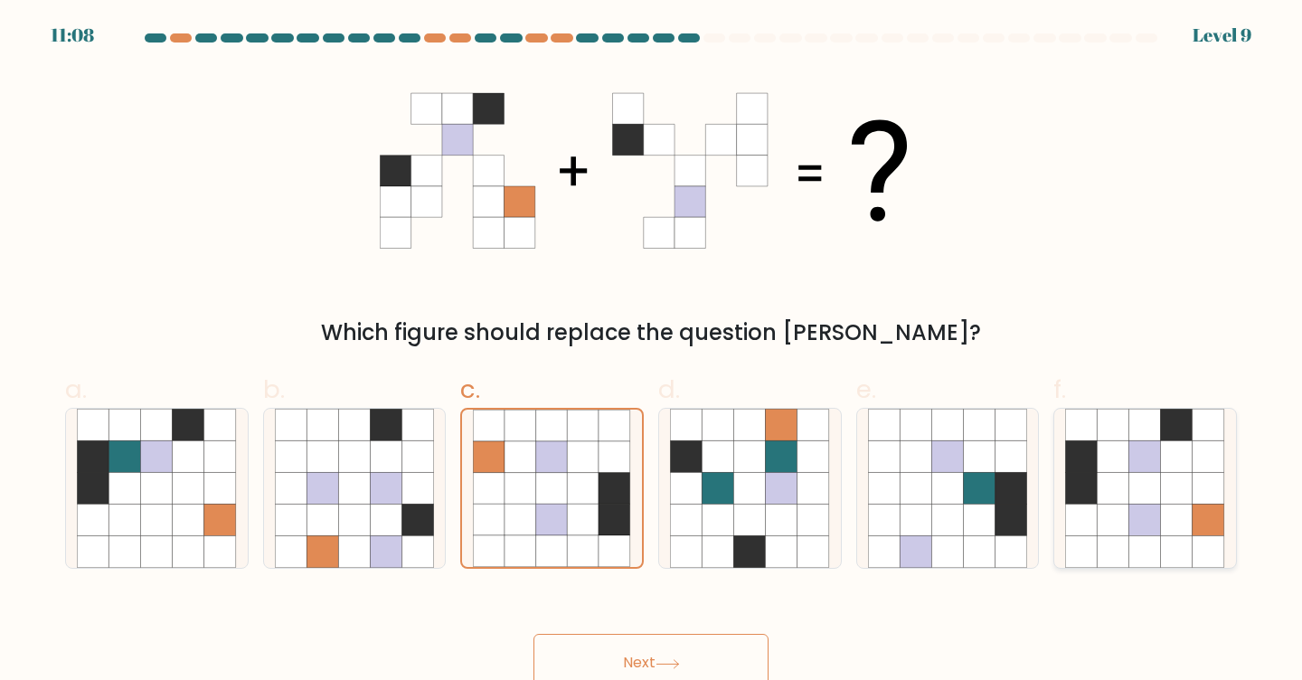
radio input "true"
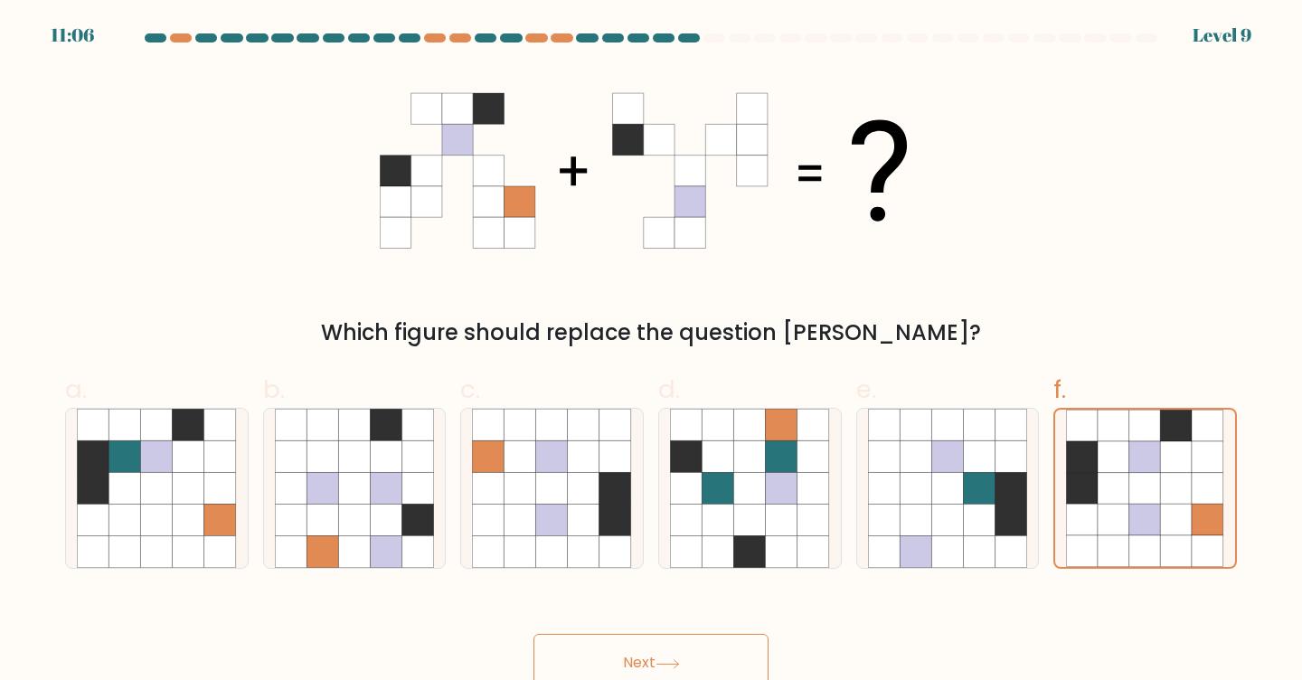
click at [714, 635] on button "Next" at bounding box center [651, 663] width 235 height 58
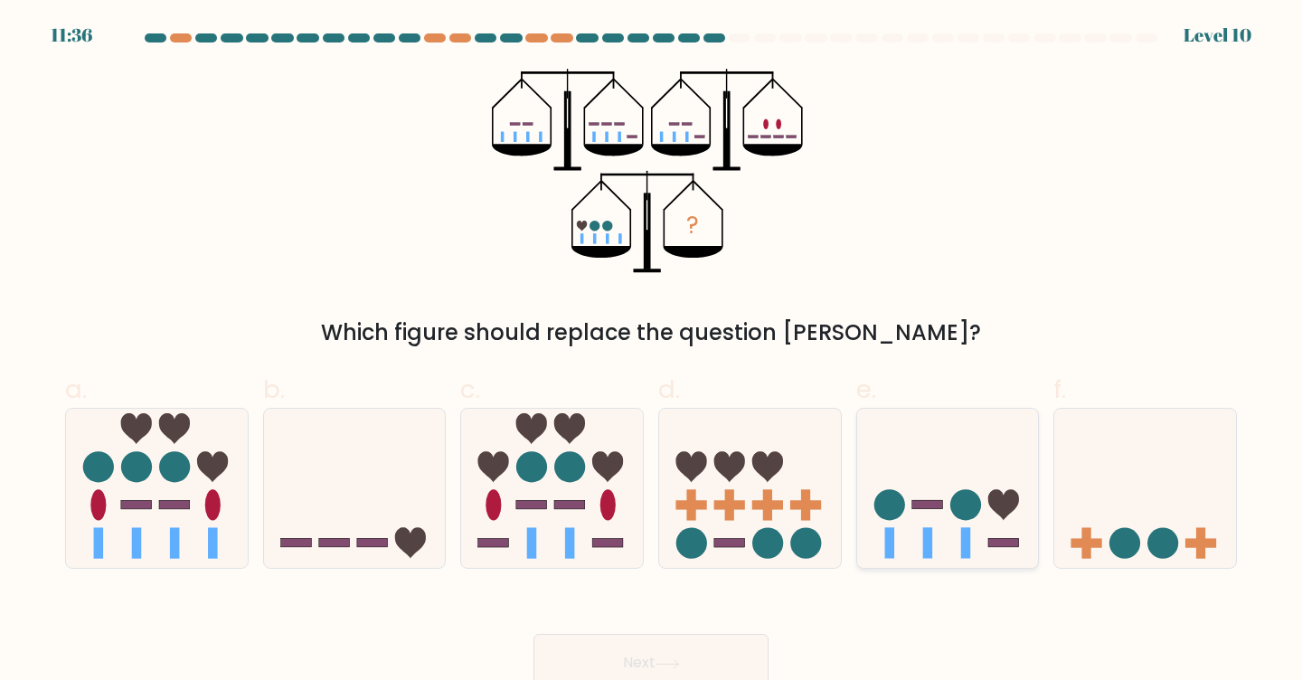
click at [892, 494] on circle at bounding box center [889, 504] width 31 height 31
click at [652, 352] on input "e." at bounding box center [651, 346] width 1 height 12
radio input "true"
click at [714, 654] on button "Next" at bounding box center [651, 663] width 235 height 58
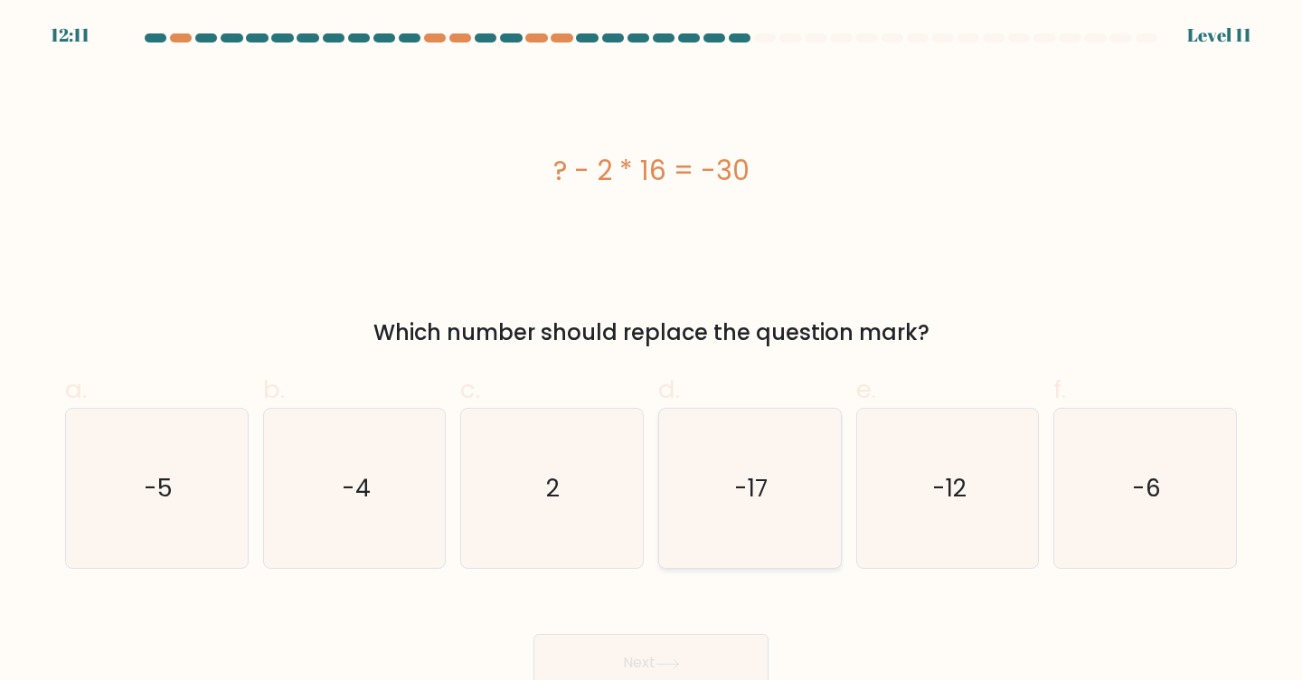
click at [707, 500] on icon "-17" at bounding box center [750, 489] width 160 height 160
click at [652, 352] on input "d. -17" at bounding box center [651, 346] width 1 height 12
radio input "true"
click at [695, 647] on button "Next" at bounding box center [651, 663] width 235 height 58
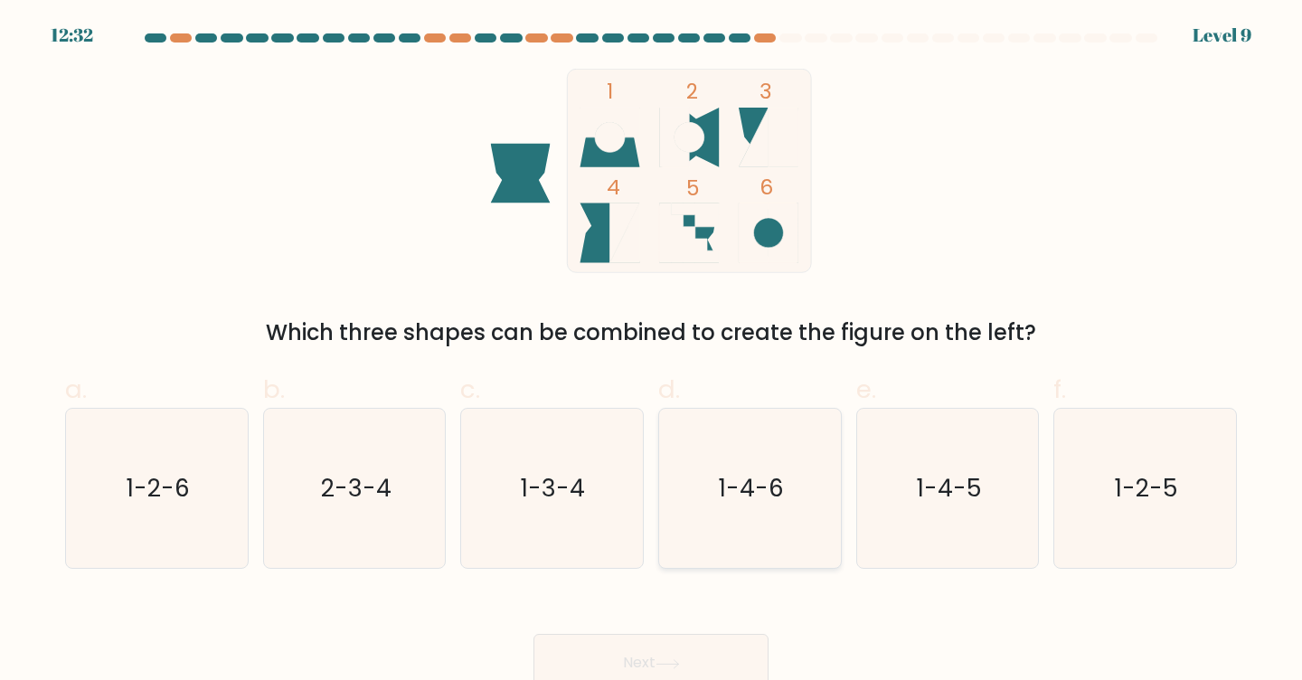
click at [793, 530] on icon "1-4-6" at bounding box center [750, 489] width 160 height 160
click at [652, 352] on input "d. 1-4-6" at bounding box center [651, 346] width 1 height 12
radio input "true"
click at [710, 661] on button "Next" at bounding box center [651, 663] width 235 height 58
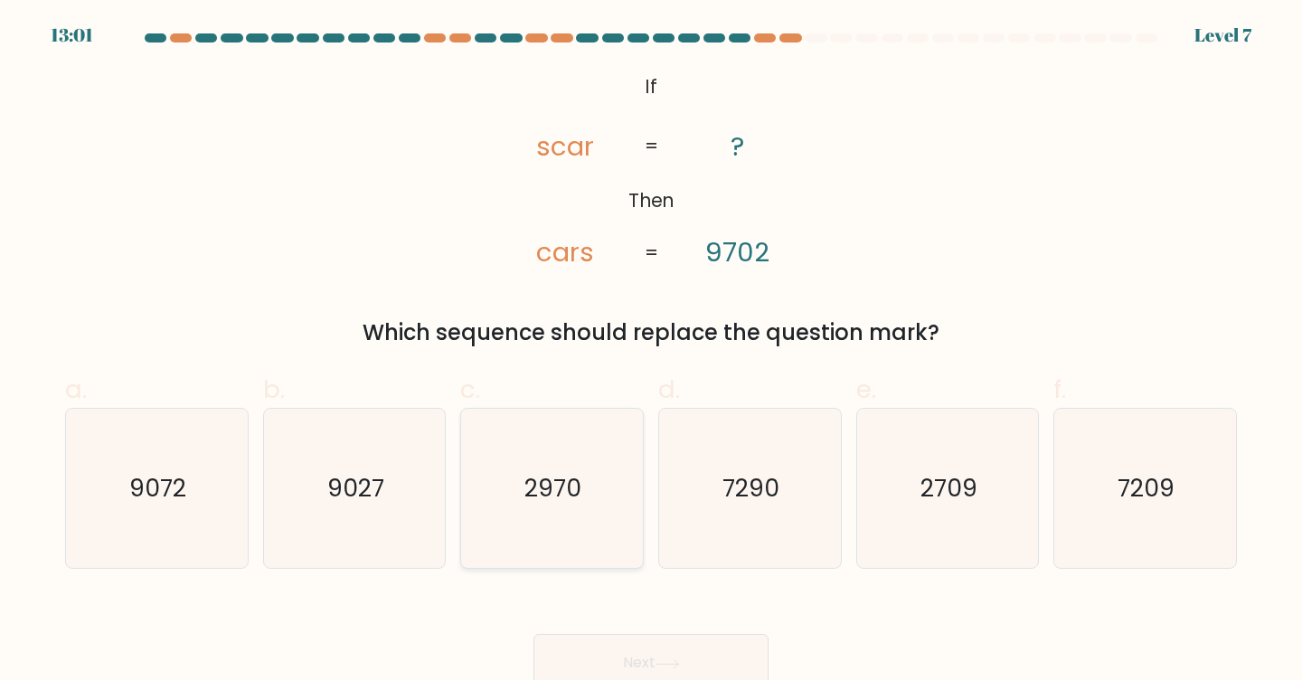
click at [556, 499] on text "2970" at bounding box center [553, 487] width 57 height 33
click at [651, 352] on input "c. 2970" at bounding box center [651, 346] width 1 height 12
radio input "true"
click at [659, 647] on button "Next" at bounding box center [651, 663] width 235 height 58
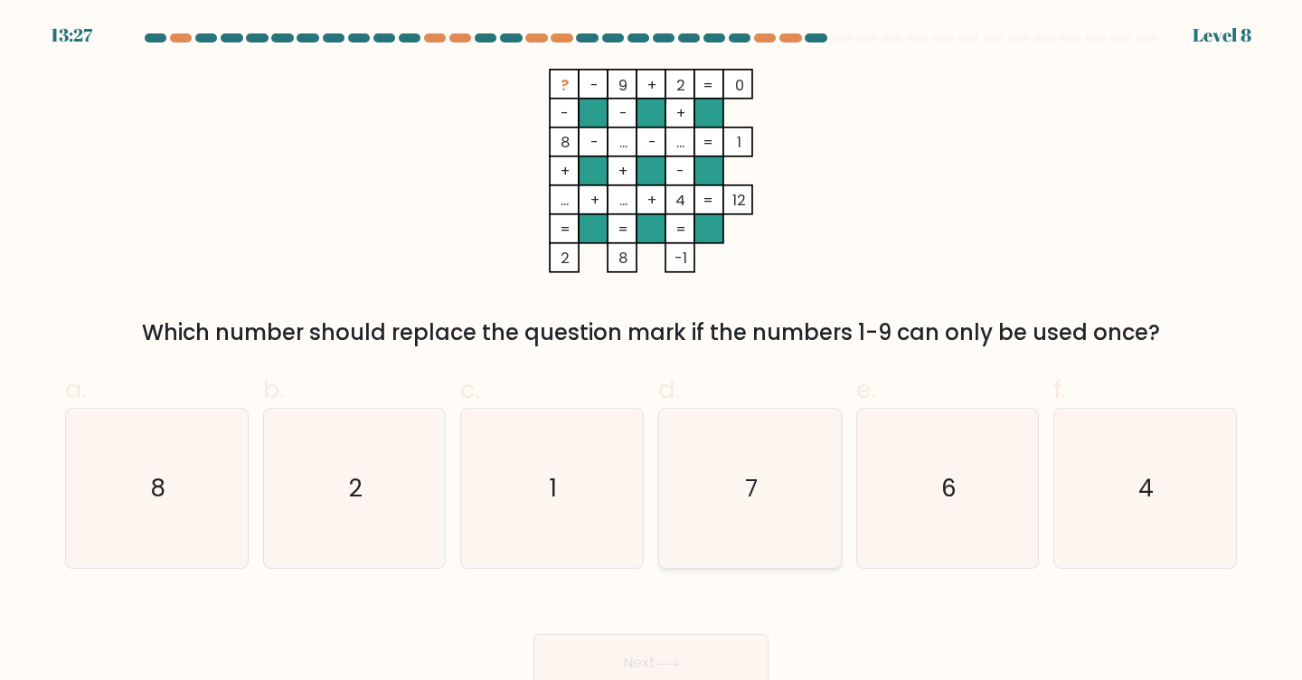
click at [815, 504] on icon "7" at bounding box center [750, 489] width 160 height 160
click at [652, 352] on input "d. 7" at bounding box center [651, 346] width 1 height 12
radio input "true"
click at [692, 658] on button "Next" at bounding box center [651, 663] width 235 height 58
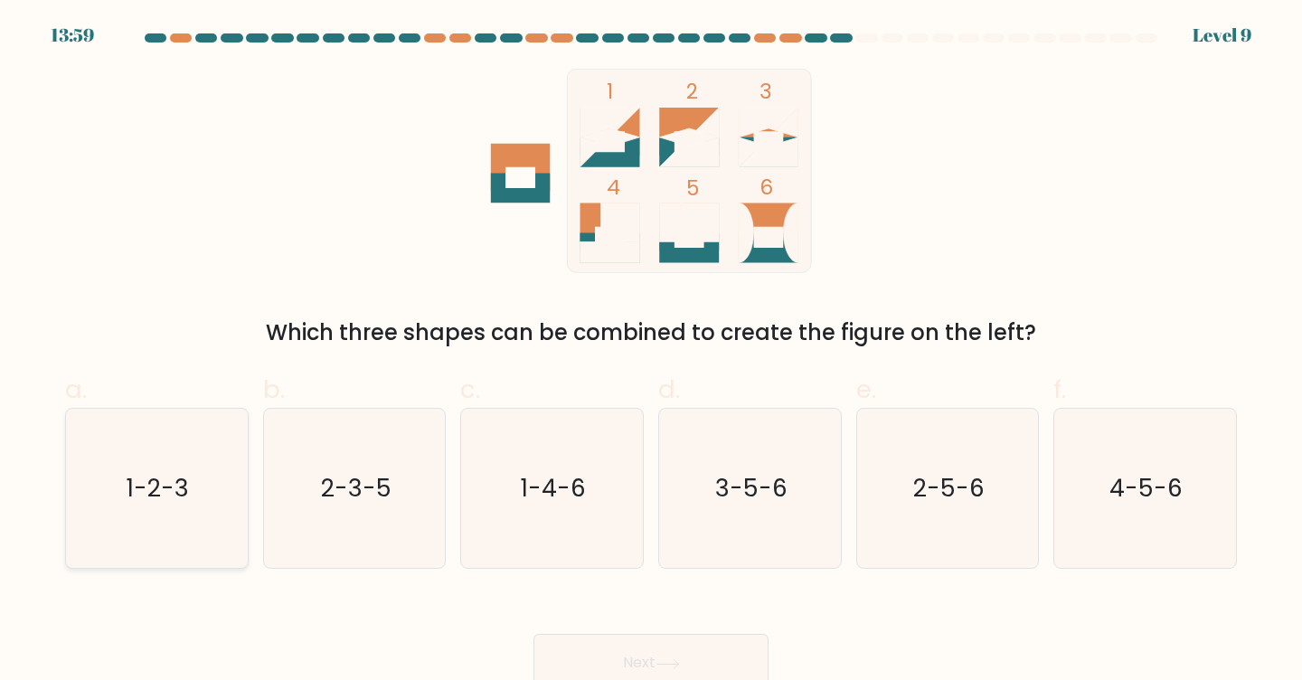
click at [118, 506] on icon "1-2-3" at bounding box center [157, 489] width 160 height 160
click at [651, 352] on input "a. 1-2-3" at bounding box center [651, 346] width 1 height 12
radio input "true"
click at [580, 655] on button "Next" at bounding box center [651, 663] width 235 height 58
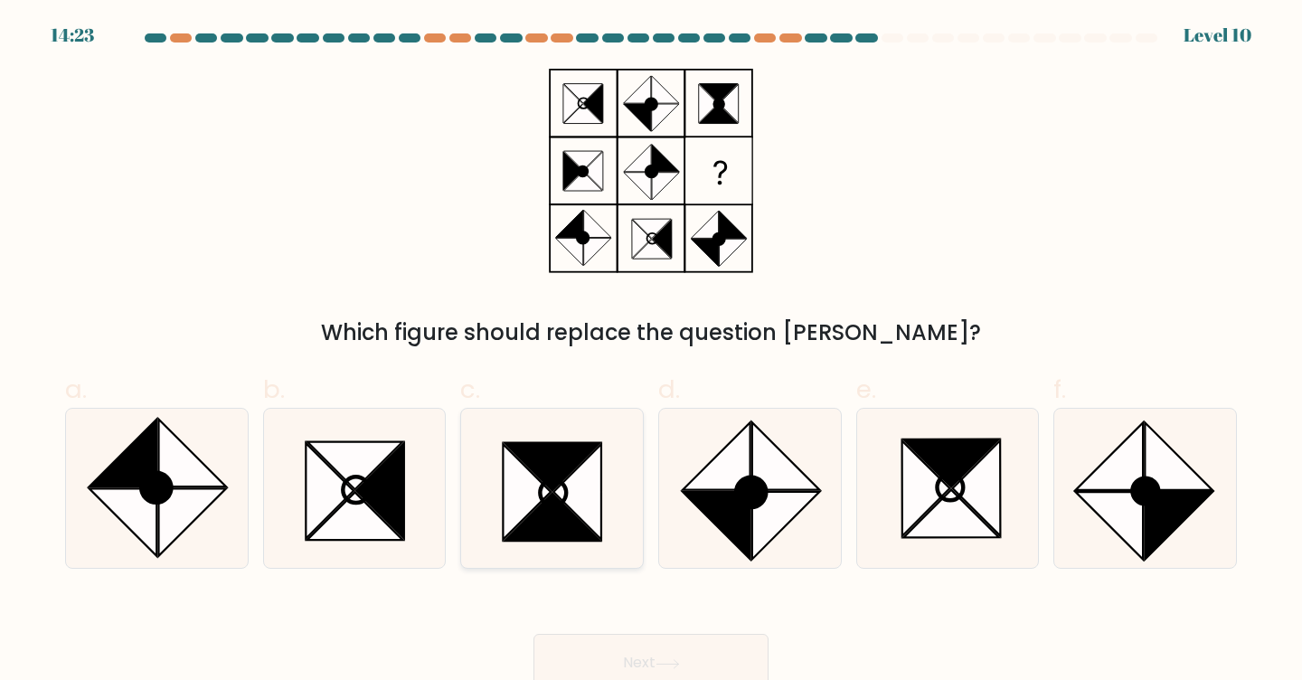
click at [538, 521] on icon at bounding box center [553, 518] width 96 height 48
click at [651, 352] on input "c." at bounding box center [651, 346] width 1 height 12
radio input "true"
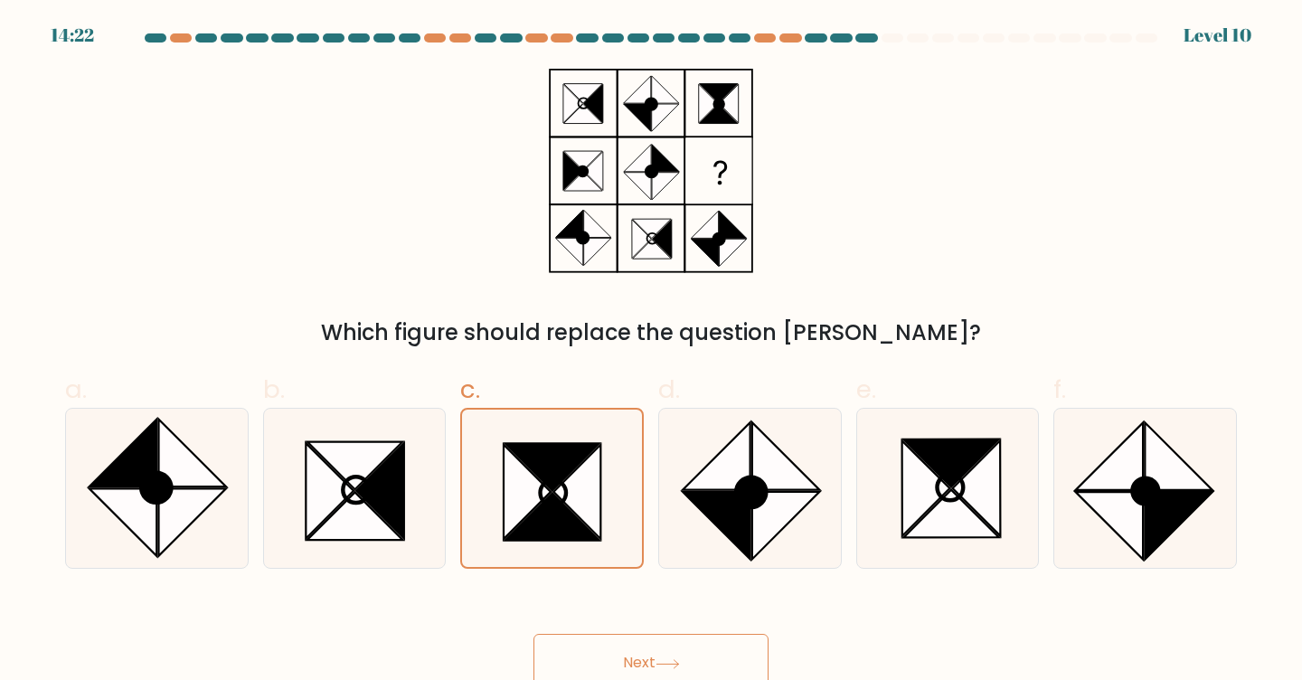
click at [636, 640] on button "Next" at bounding box center [651, 663] width 235 height 58
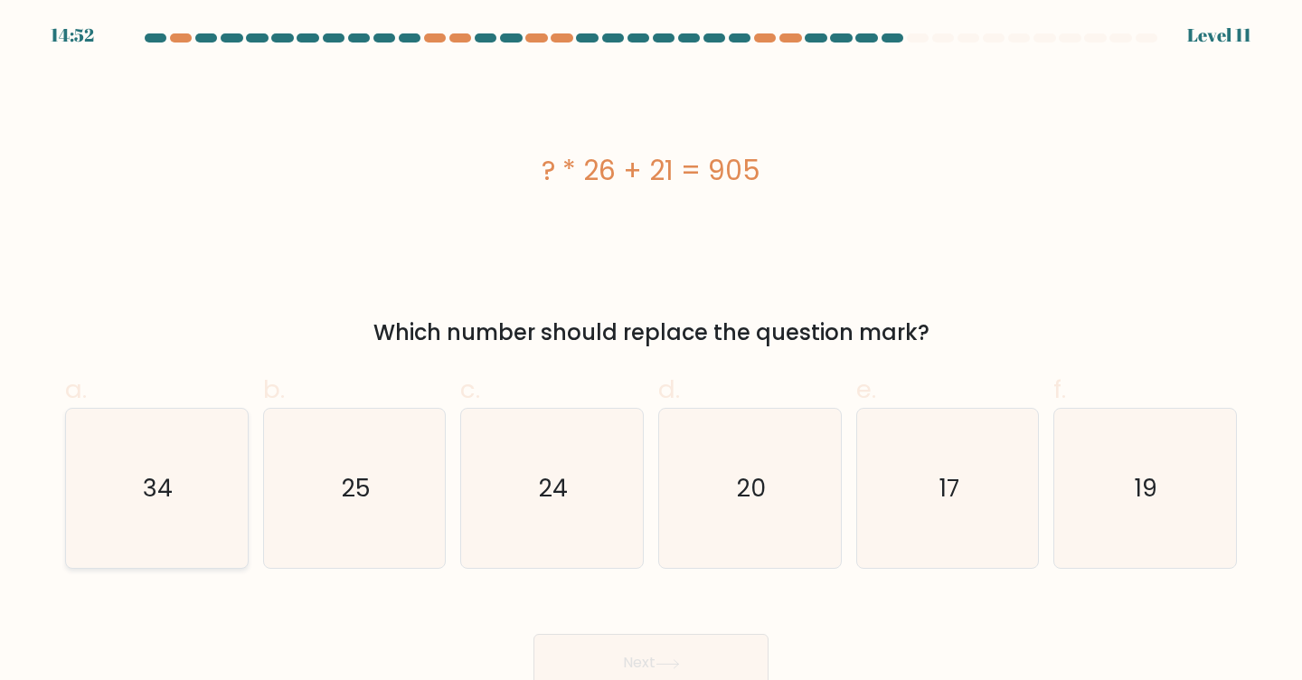
click at [121, 481] on icon "34" at bounding box center [157, 489] width 160 height 160
click at [651, 352] on input "a. 34" at bounding box center [651, 346] width 1 height 12
radio input "true"
click at [616, 657] on button "Next" at bounding box center [651, 663] width 235 height 58
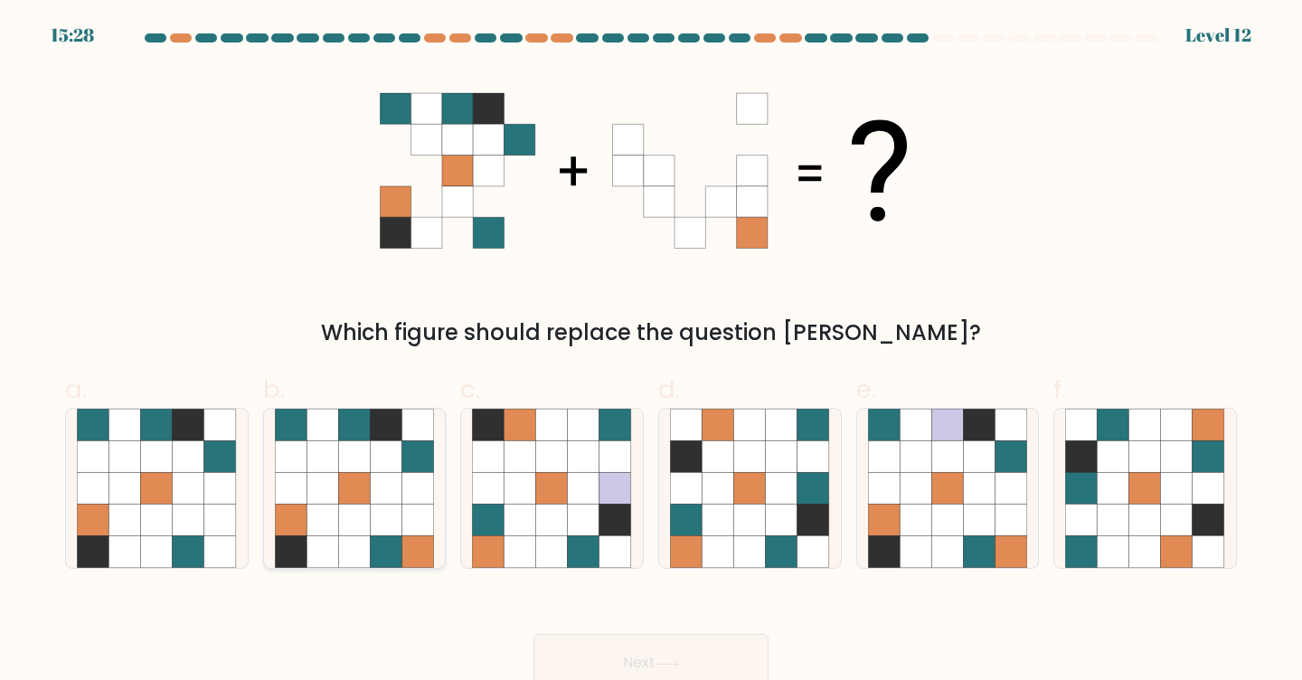
click at [387, 548] on icon at bounding box center [387, 552] width 32 height 32
click at [651, 352] on input "b." at bounding box center [651, 346] width 1 height 12
radio input "true"
click at [620, 660] on button "Next" at bounding box center [651, 663] width 235 height 58
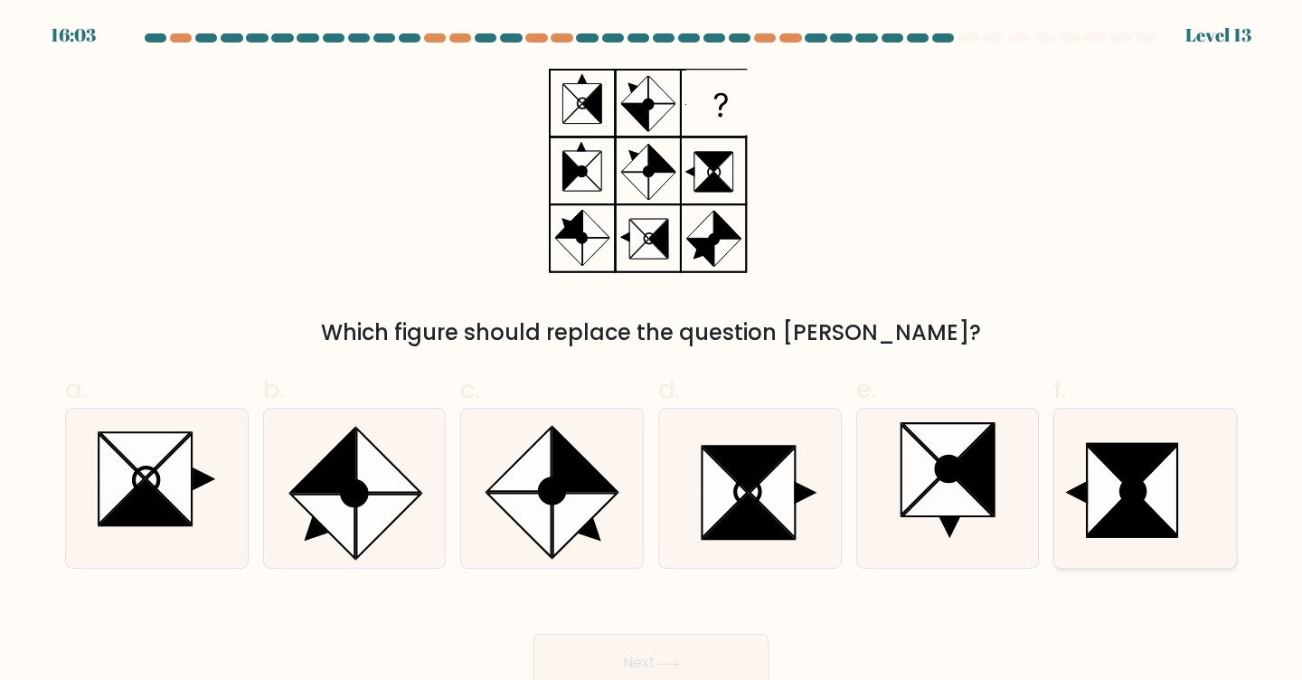
click at [1096, 498] on icon at bounding box center [1110, 490] width 44 height 90
click at [652, 352] on input "f." at bounding box center [651, 346] width 1 height 12
radio input "true"
click at [703, 648] on button "Next" at bounding box center [651, 663] width 235 height 58
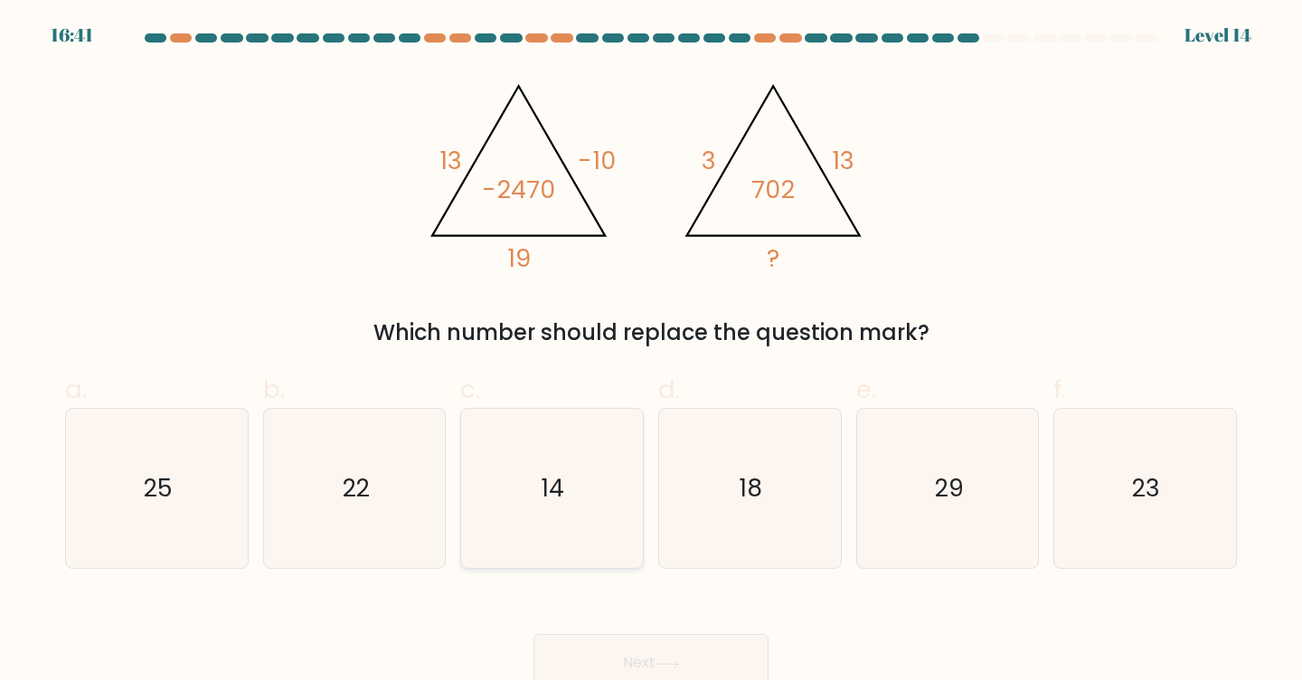
click at [575, 562] on icon "14" at bounding box center [552, 489] width 160 height 160
click at [651, 352] on input "c. 14" at bounding box center [651, 346] width 1 height 12
radio input "true"
click at [642, 643] on button "Next" at bounding box center [651, 663] width 235 height 58
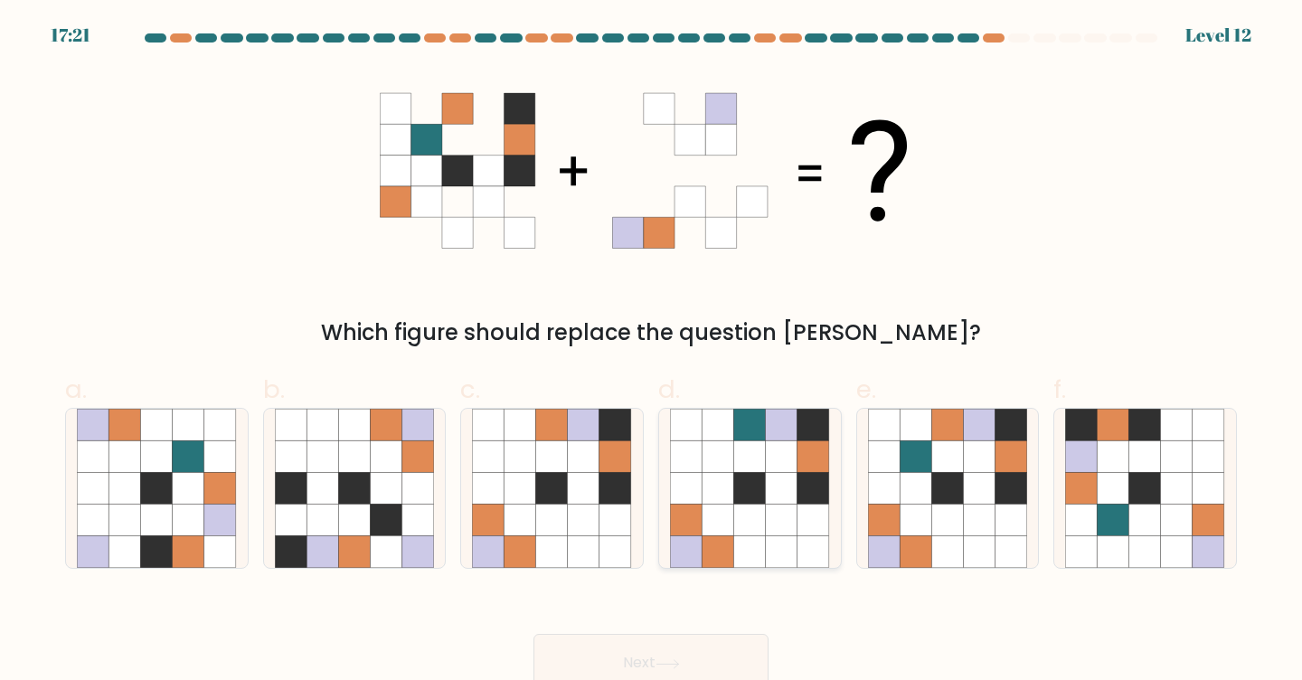
click at [768, 505] on icon at bounding box center [782, 521] width 32 height 32
click at [652, 352] on input "d." at bounding box center [651, 346] width 1 height 12
radio input "true"
click at [680, 656] on button "Next" at bounding box center [651, 663] width 235 height 58
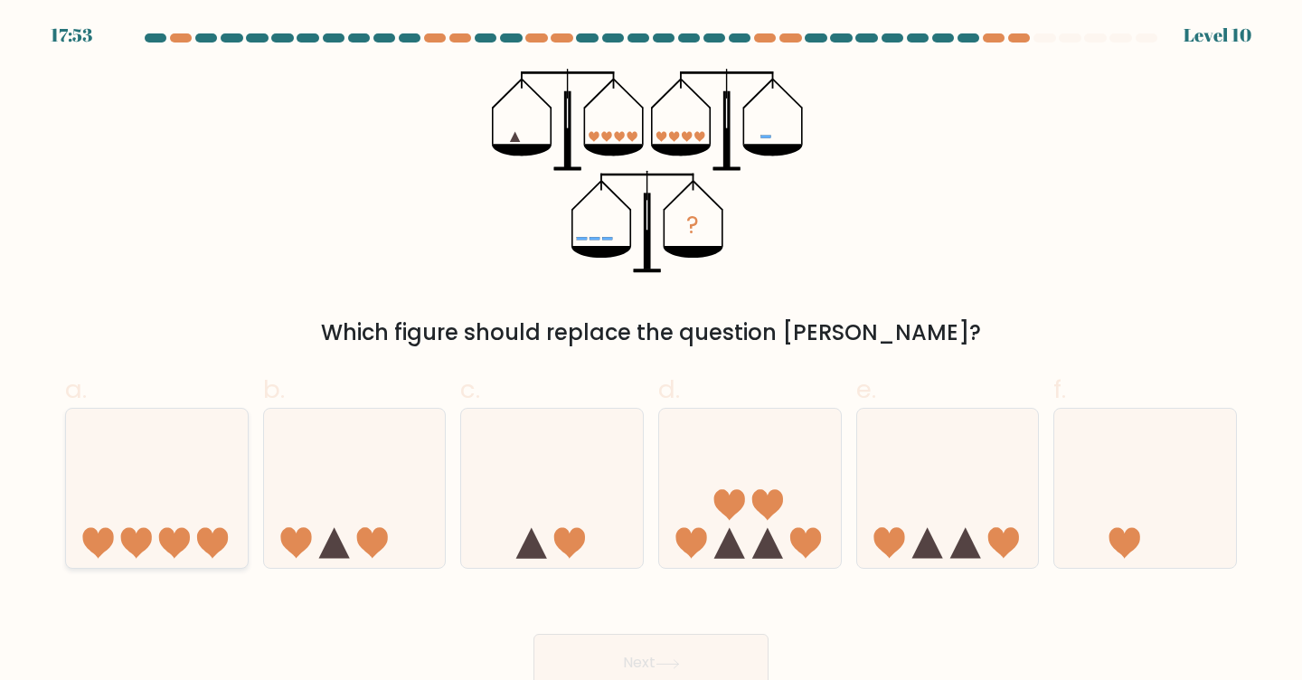
click at [202, 533] on icon at bounding box center [212, 543] width 31 height 31
click at [651, 352] on input "a." at bounding box center [651, 346] width 1 height 12
radio input "true"
click at [625, 635] on button "Next" at bounding box center [651, 663] width 235 height 58
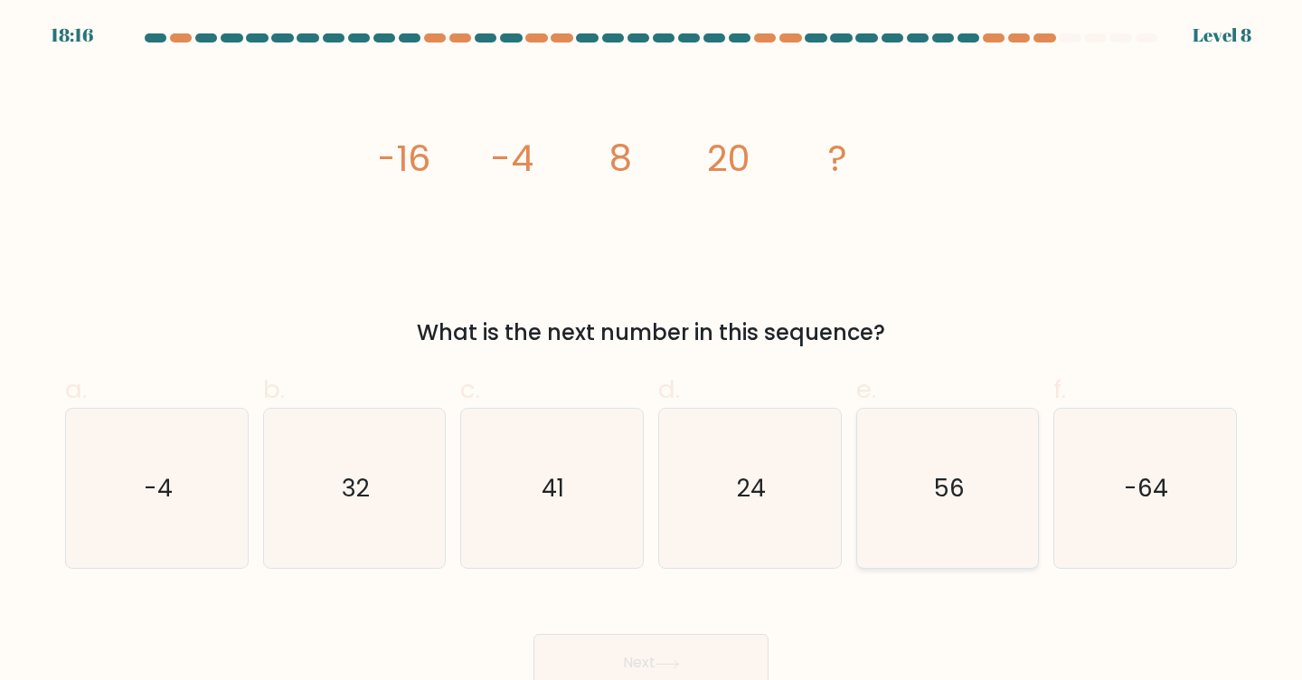
click at [967, 491] on icon "56" at bounding box center [948, 489] width 160 height 160
click at [652, 352] on input "e. 56" at bounding box center [651, 346] width 1 height 12
radio input "true"
click at [632, 640] on button "Next" at bounding box center [651, 663] width 235 height 58
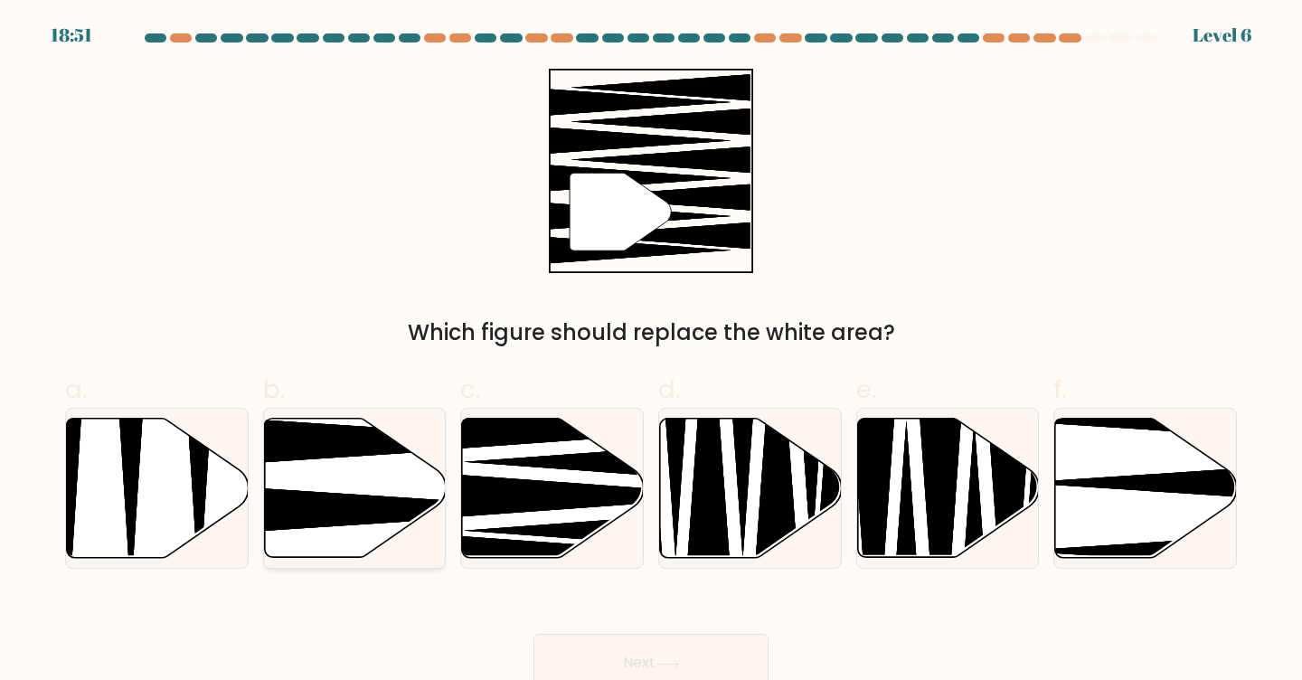
click at [386, 481] on icon at bounding box center [355, 488] width 182 height 139
click at [651, 352] on input "b." at bounding box center [651, 346] width 1 height 12
radio input "true"
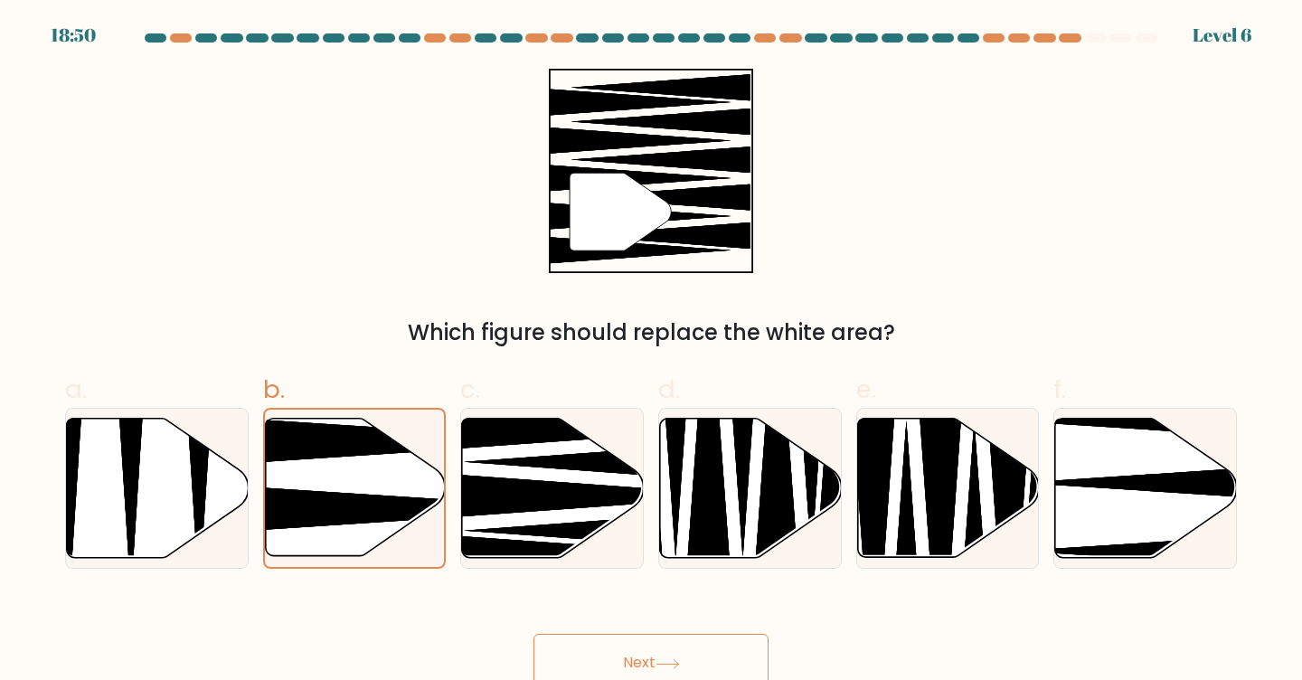
click at [607, 641] on button "Next" at bounding box center [651, 663] width 235 height 58
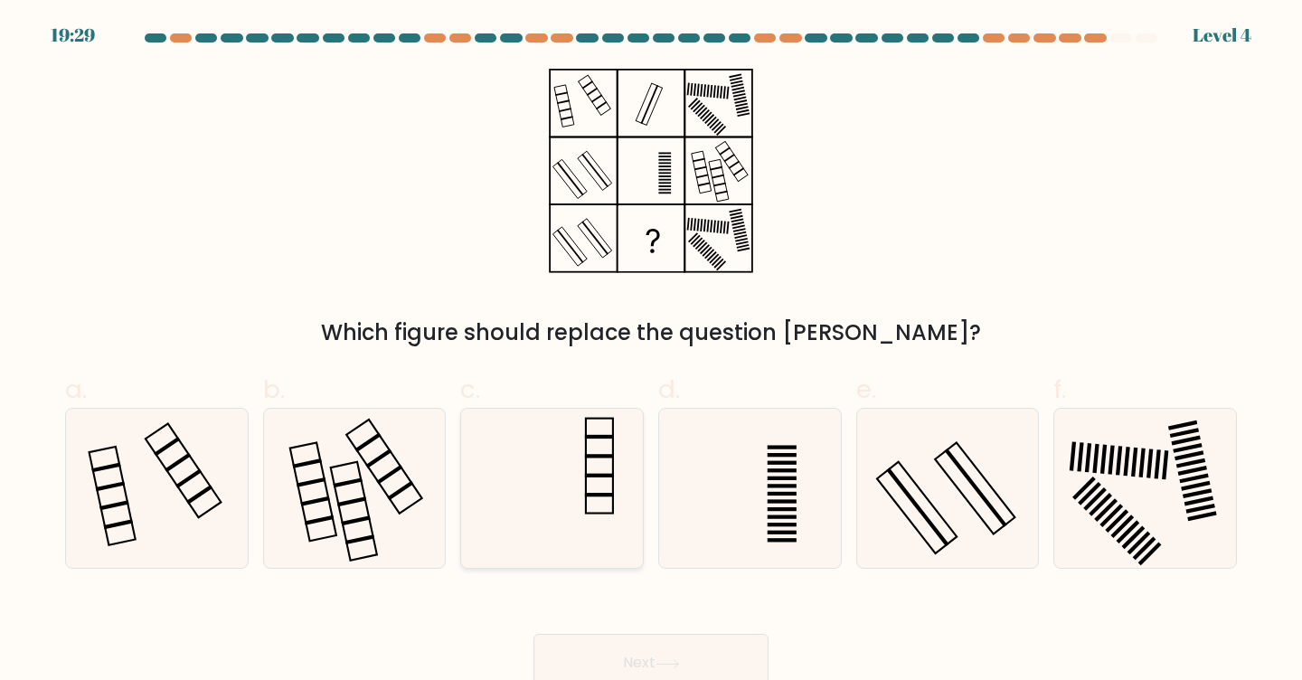
click at [592, 485] on icon at bounding box center [552, 489] width 160 height 160
click at [651, 352] on input "c." at bounding box center [651, 346] width 1 height 12
radio input "true"
click at [645, 666] on button "Next" at bounding box center [651, 663] width 235 height 58
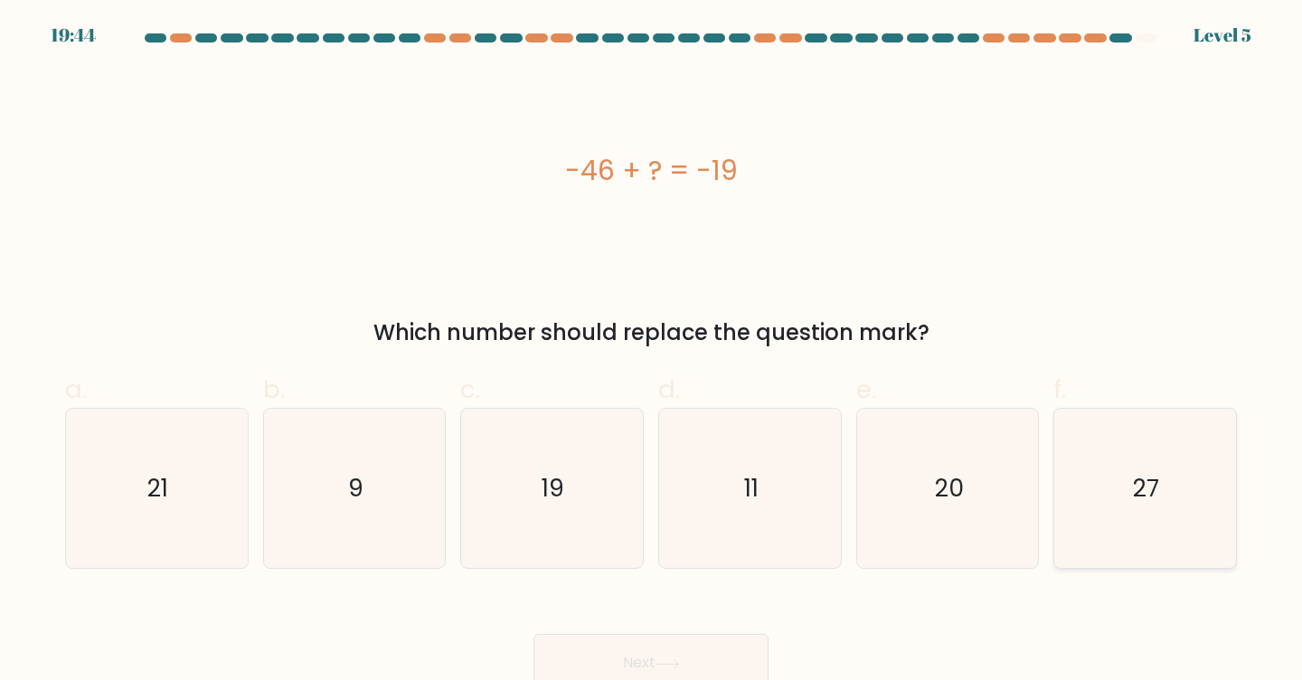
click at [1148, 465] on icon "27" at bounding box center [1145, 489] width 160 height 160
click at [652, 352] on input "f. 27" at bounding box center [651, 346] width 1 height 12
radio input "true"
click at [635, 659] on button "Next" at bounding box center [651, 663] width 235 height 58
click at [704, 649] on button "Next" at bounding box center [651, 663] width 235 height 58
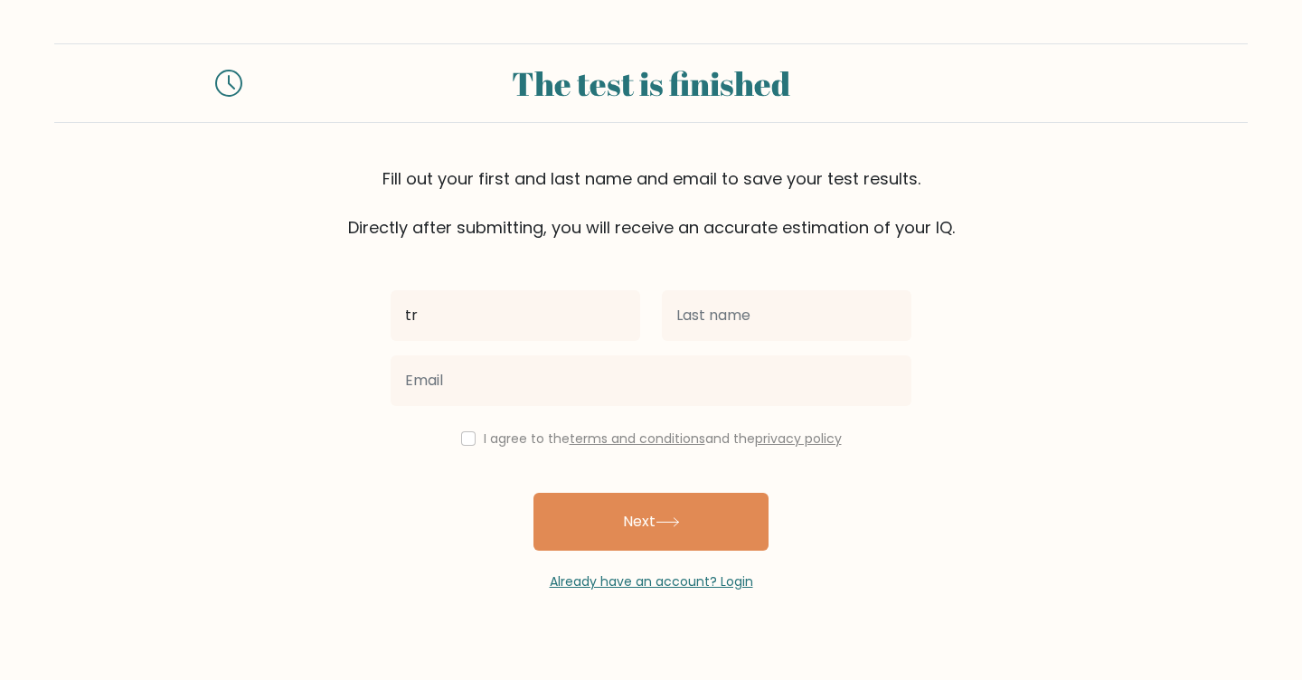
type input "t"
type input "[PERSON_NAME]"
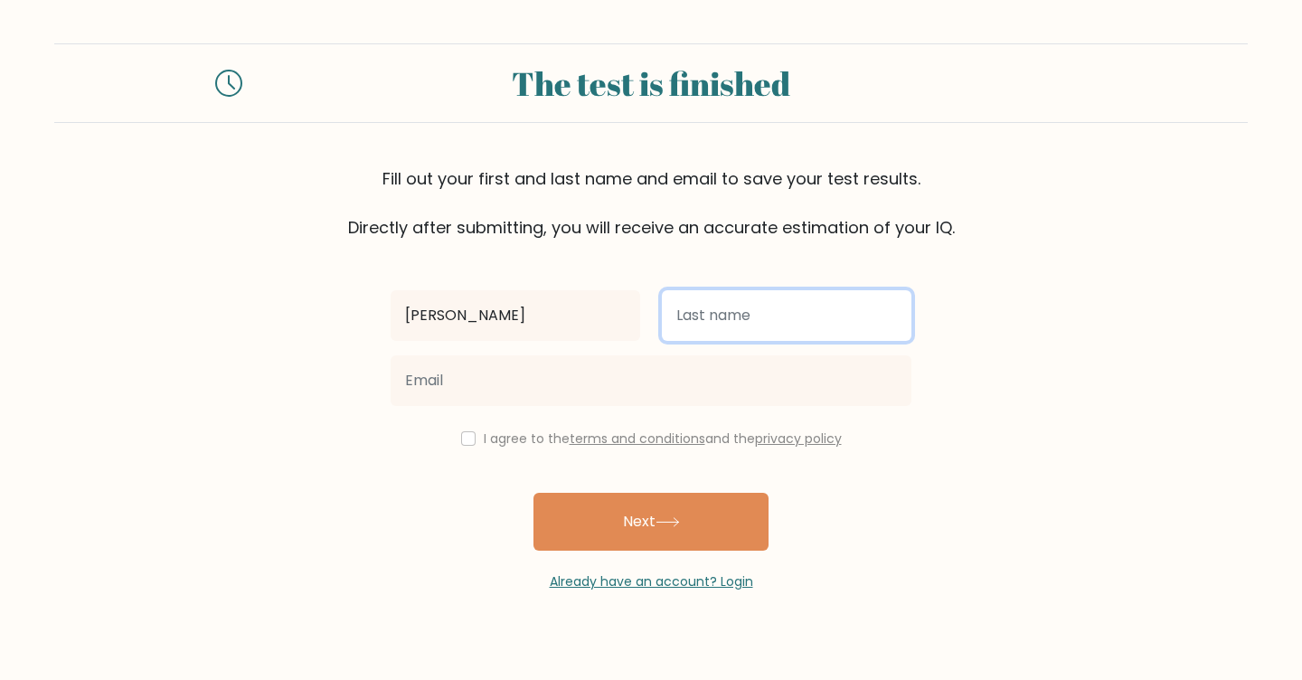
click at [787, 317] on input "text" at bounding box center [787, 315] width 250 height 51
type input "De Lara"
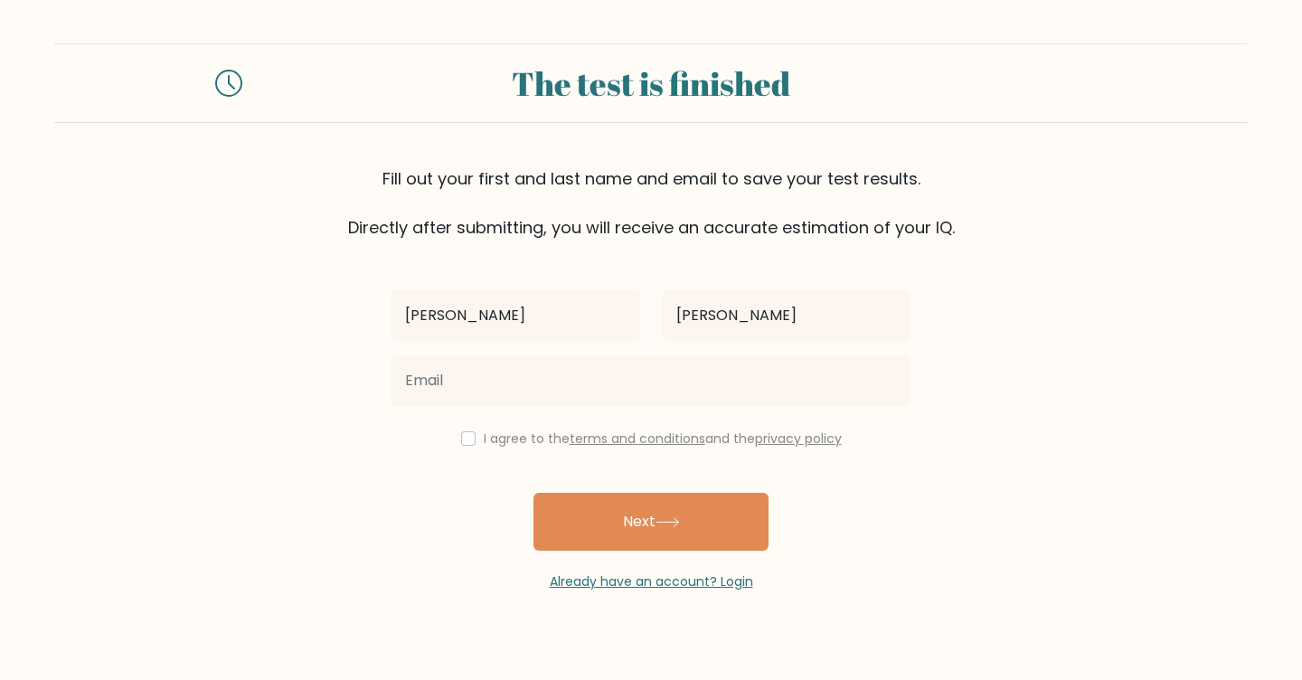
click at [521, 440] on label "I agree to the terms and conditions and the privacy policy" at bounding box center [663, 439] width 358 height 18
click at [461, 436] on input "checkbox" at bounding box center [468, 438] width 14 height 14
checkbox input "true"
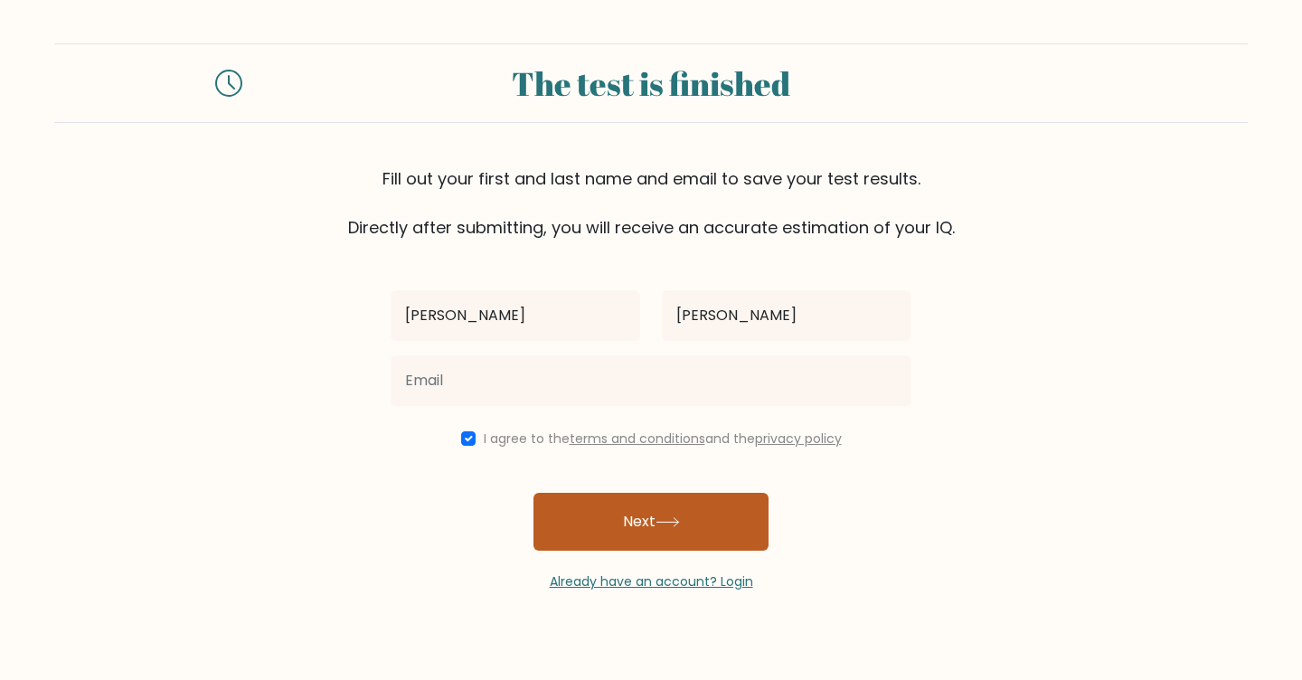
click at [585, 530] on button "Next" at bounding box center [651, 522] width 235 height 58
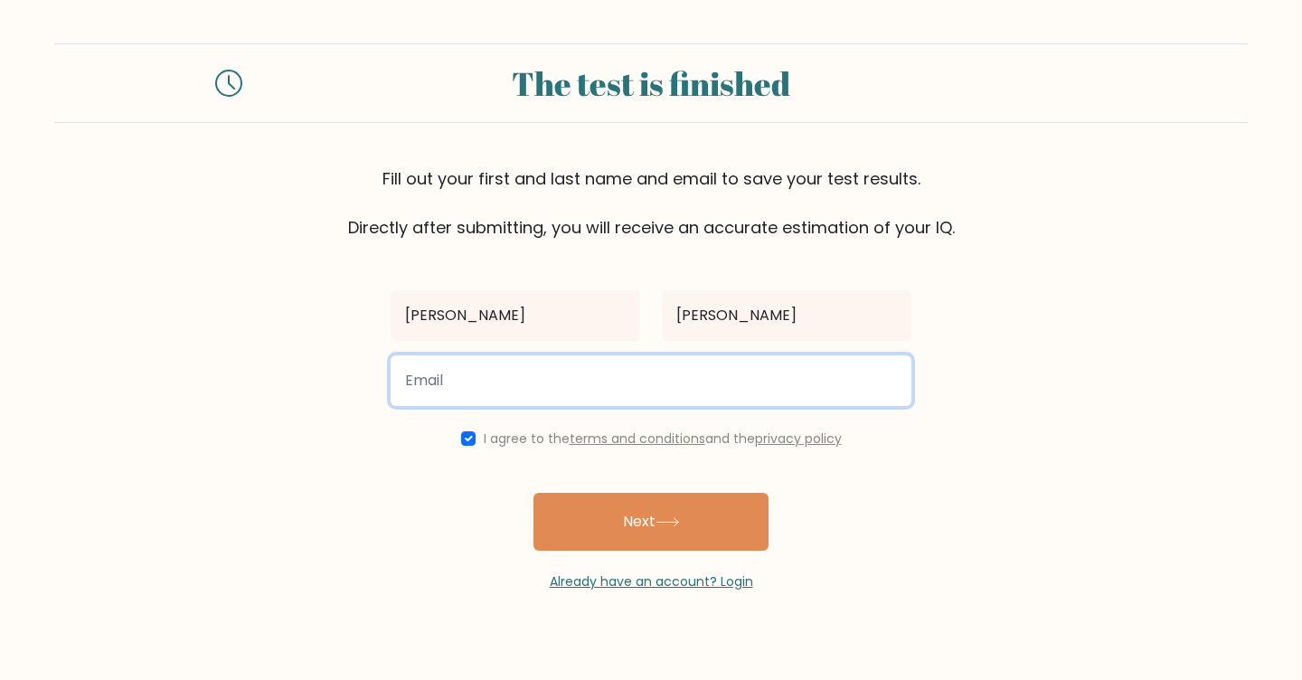
click at [533, 390] on input "email" at bounding box center [651, 380] width 521 height 51
type input "delara.tracey@gmail.com"
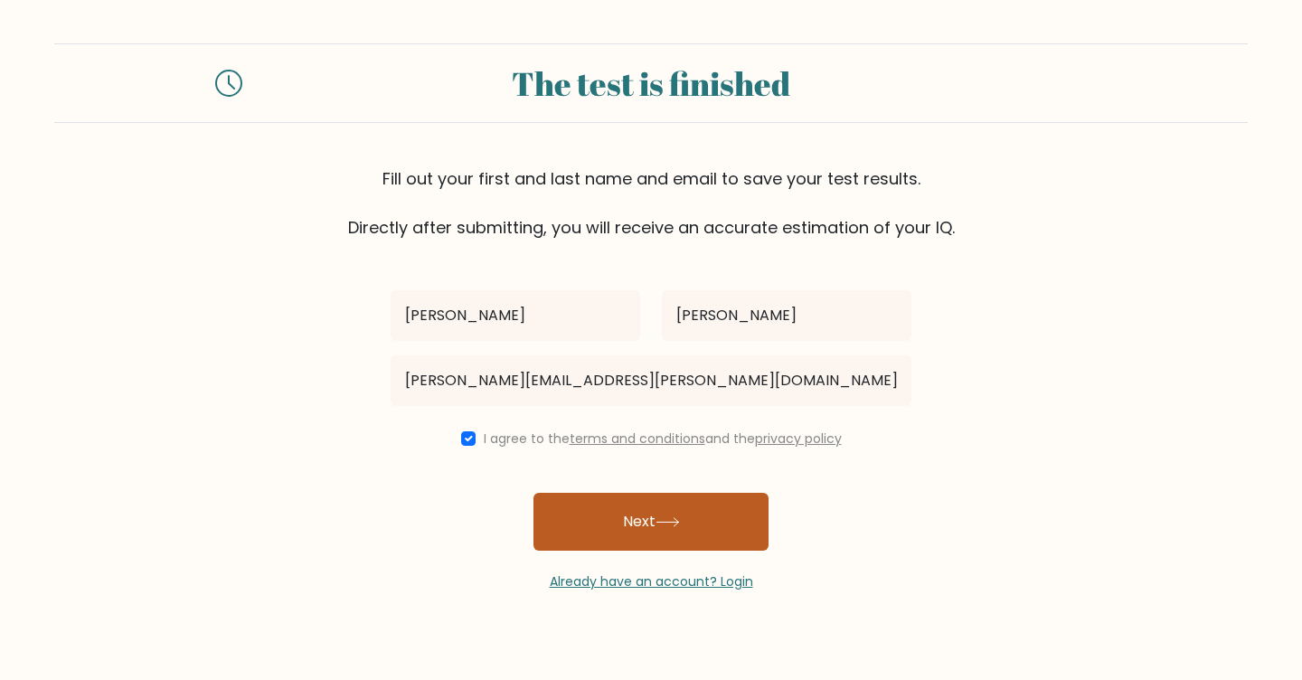
click at [581, 544] on button "Next" at bounding box center [651, 522] width 235 height 58
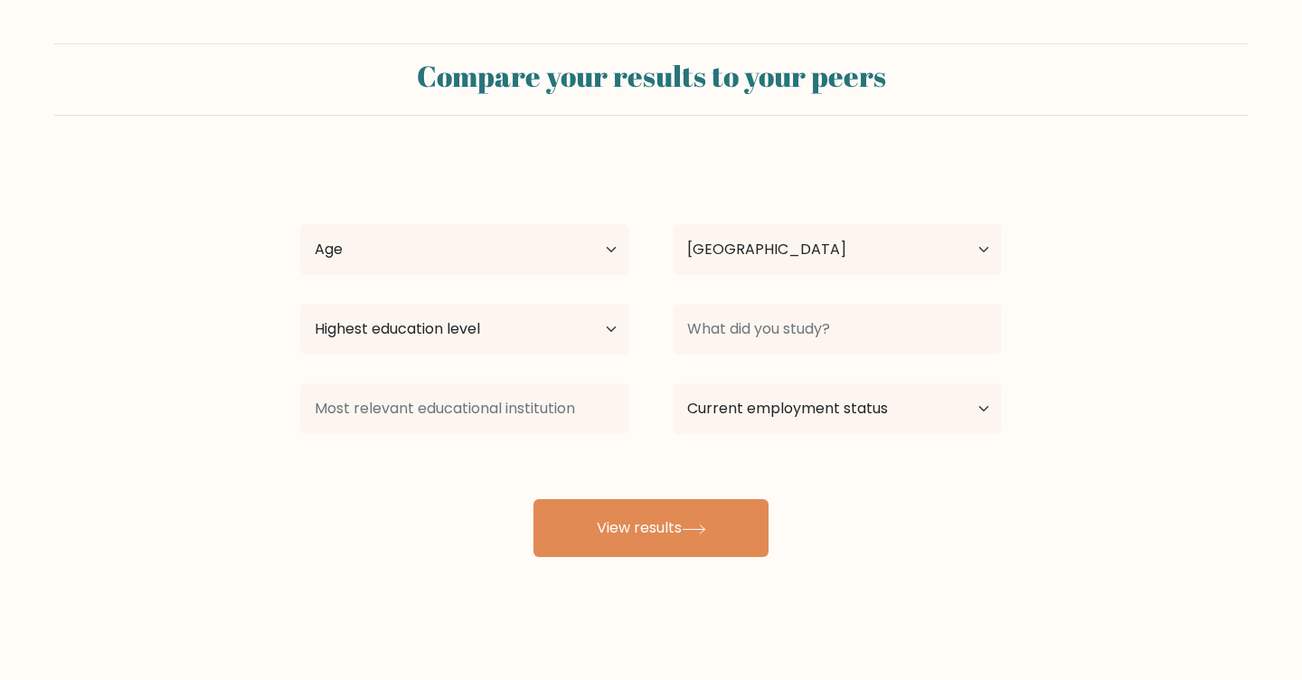
select select "PH"
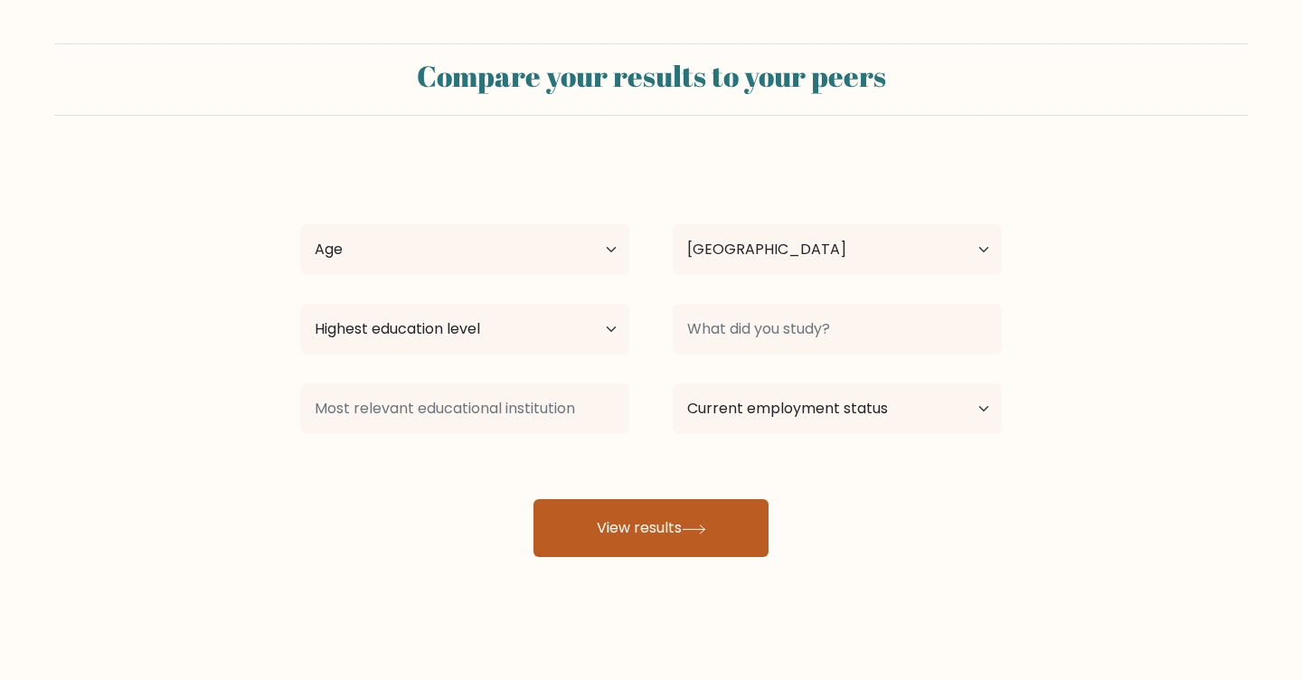
click at [643, 537] on button "View results" at bounding box center [651, 528] width 235 height 58
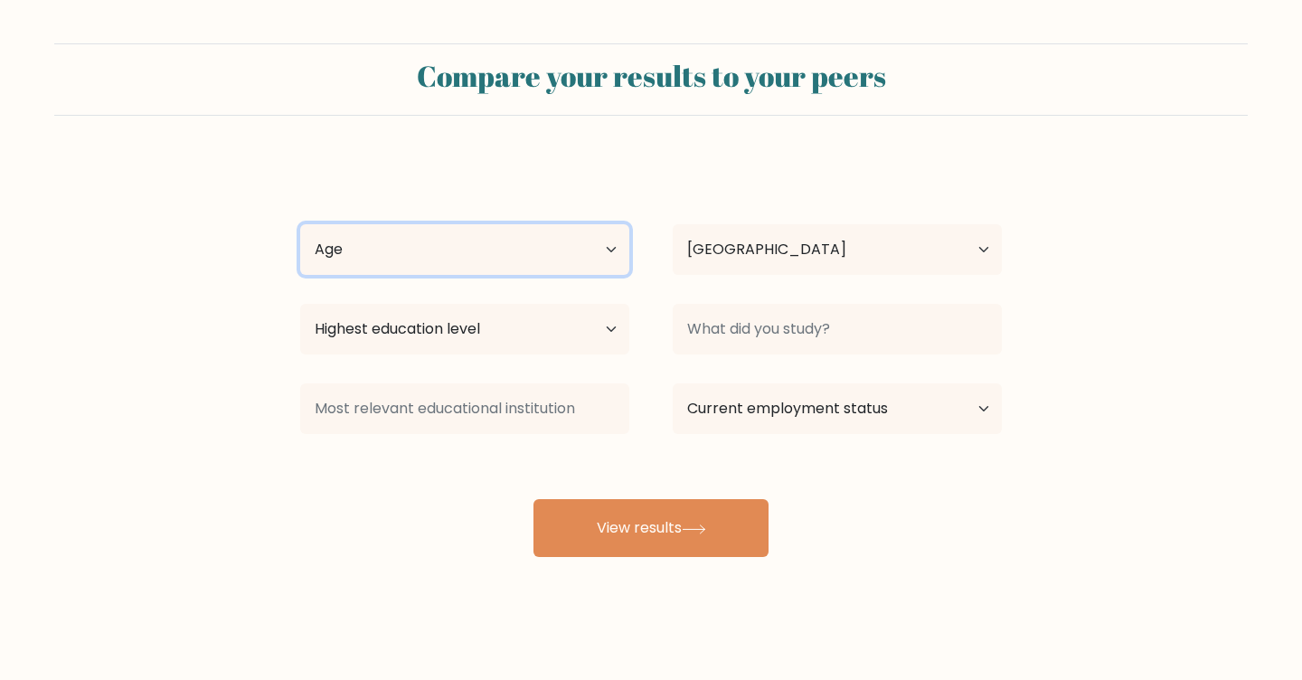
click at [524, 269] on select "Age Under [DEMOGRAPHIC_DATA] [DEMOGRAPHIC_DATA] [DEMOGRAPHIC_DATA] [DEMOGRAPHIC…" at bounding box center [464, 249] width 329 height 51
select select "25_34"
click at [300, 224] on select "Age Under [DEMOGRAPHIC_DATA] [DEMOGRAPHIC_DATA] [DEMOGRAPHIC_DATA] [DEMOGRAPHIC…" at bounding box center [464, 249] width 329 height 51
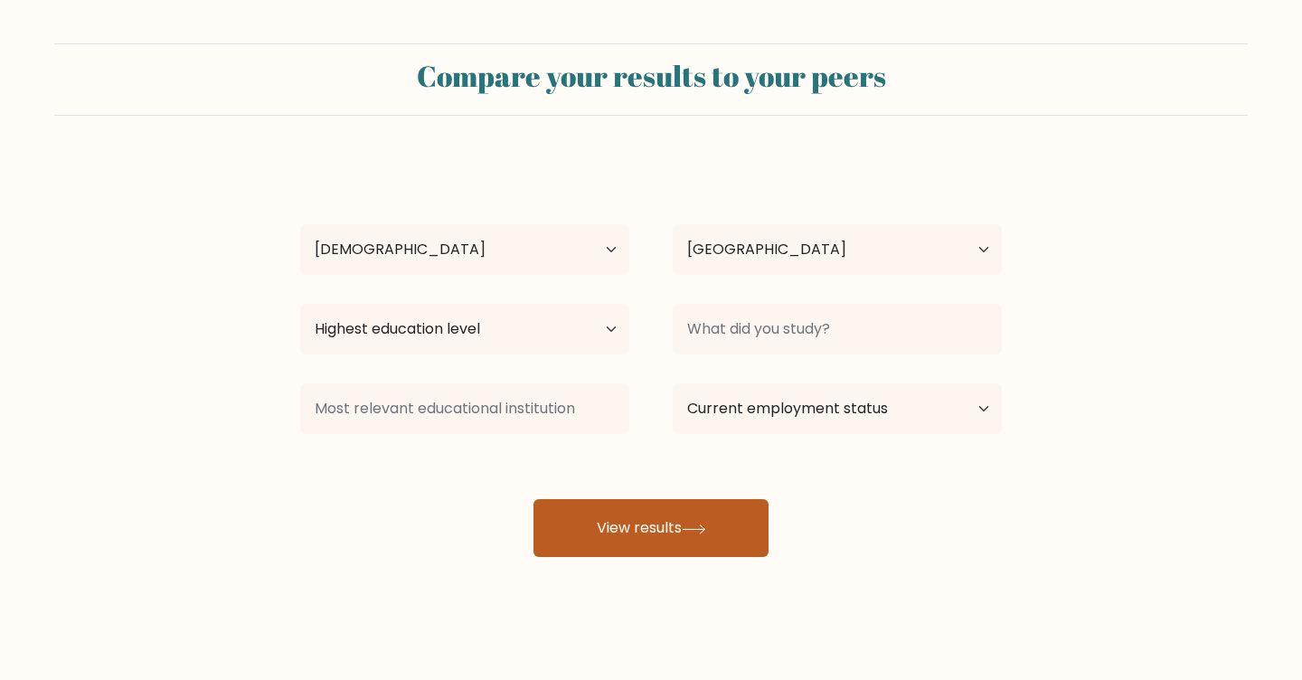
click at [697, 506] on button "View results" at bounding box center [651, 528] width 235 height 58
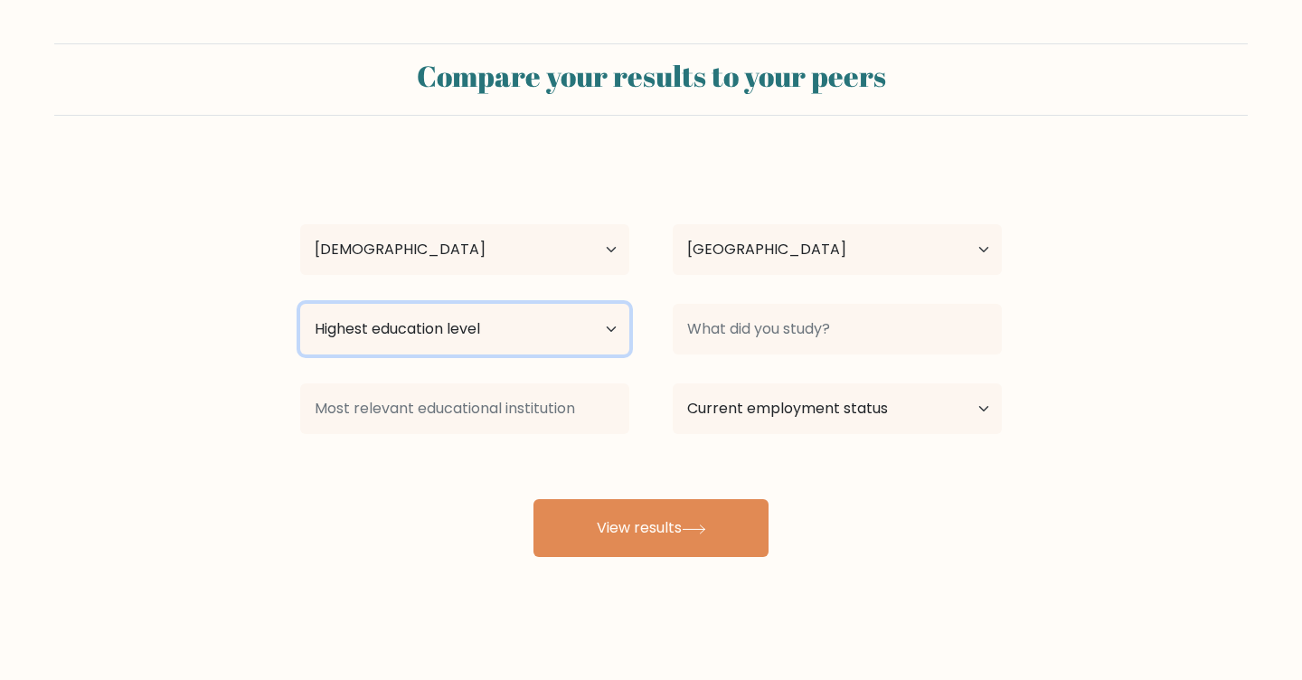
click at [559, 328] on select "Highest education level No schooling Primary Lower Secondary Upper Secondary Oc…" at bounding box center [464, 329] width 329 height 51
select select "bachelors_degree"
click at [300, 304] on select "Highest education level No schooling Primary Lower Secondary Upper Secondary Oc…" at bounding box center [464, 329] width 329 height 51
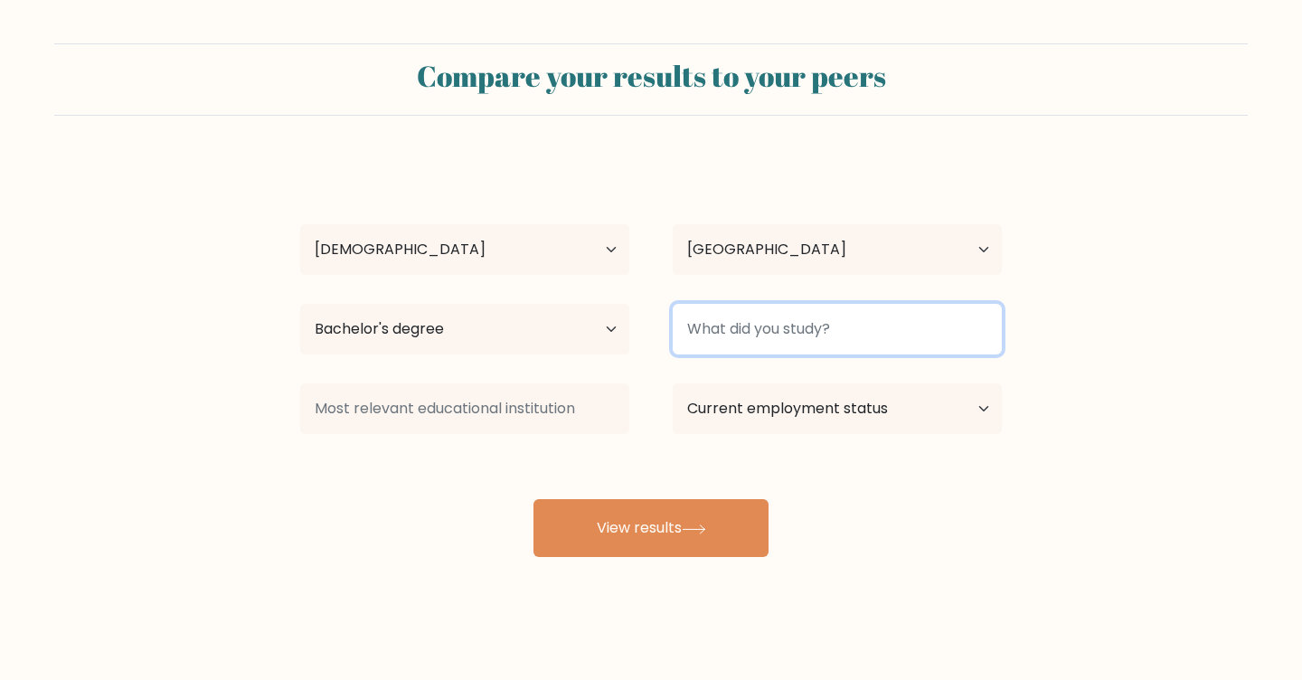
click at [697, 325] on input at bounding box center [837, 329] width 329 height 51
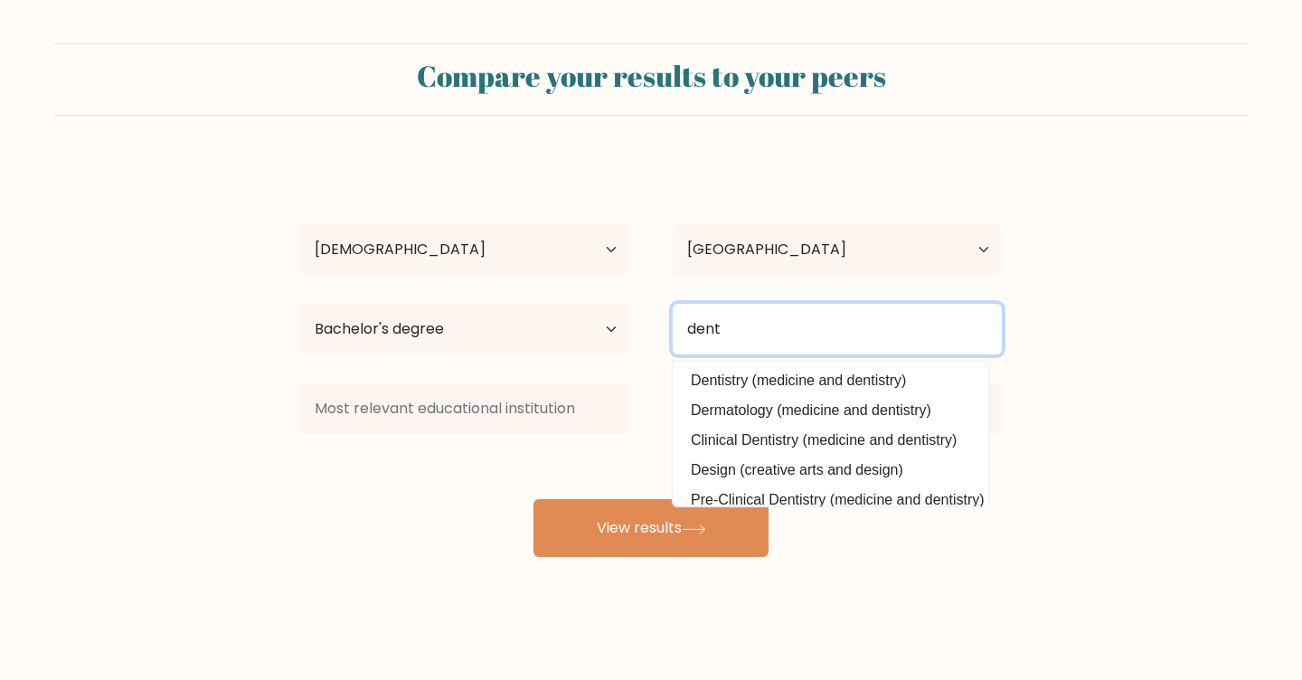
type input "dent"
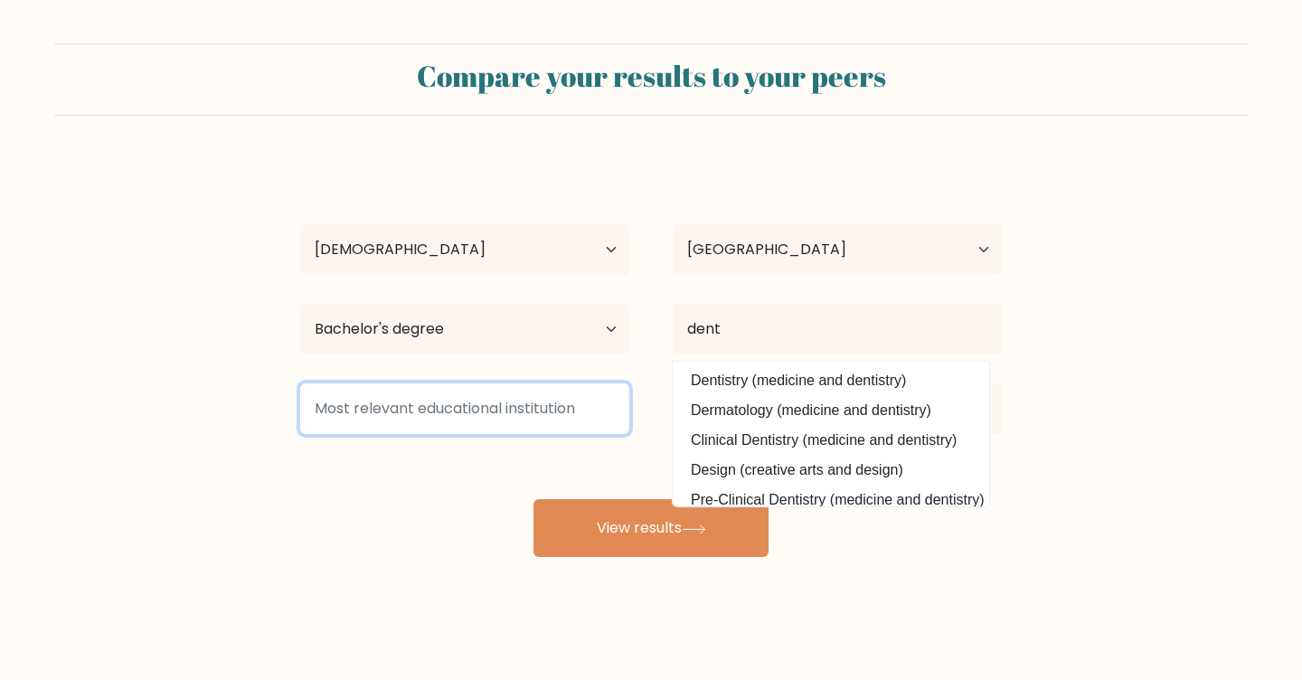
click at [529, 409] on input at bounding box center [464, 408] width 329 height 51
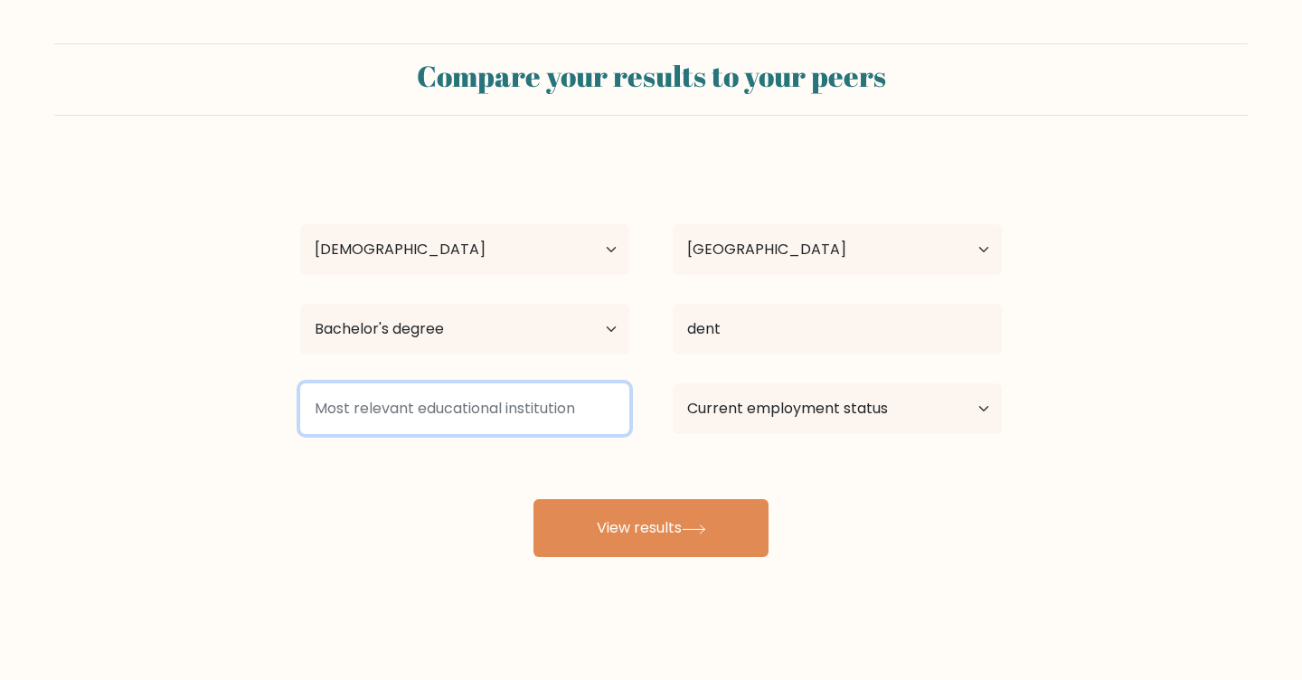
click at [567, 409] on input at bounding box center [464, 408] width 329 height 51
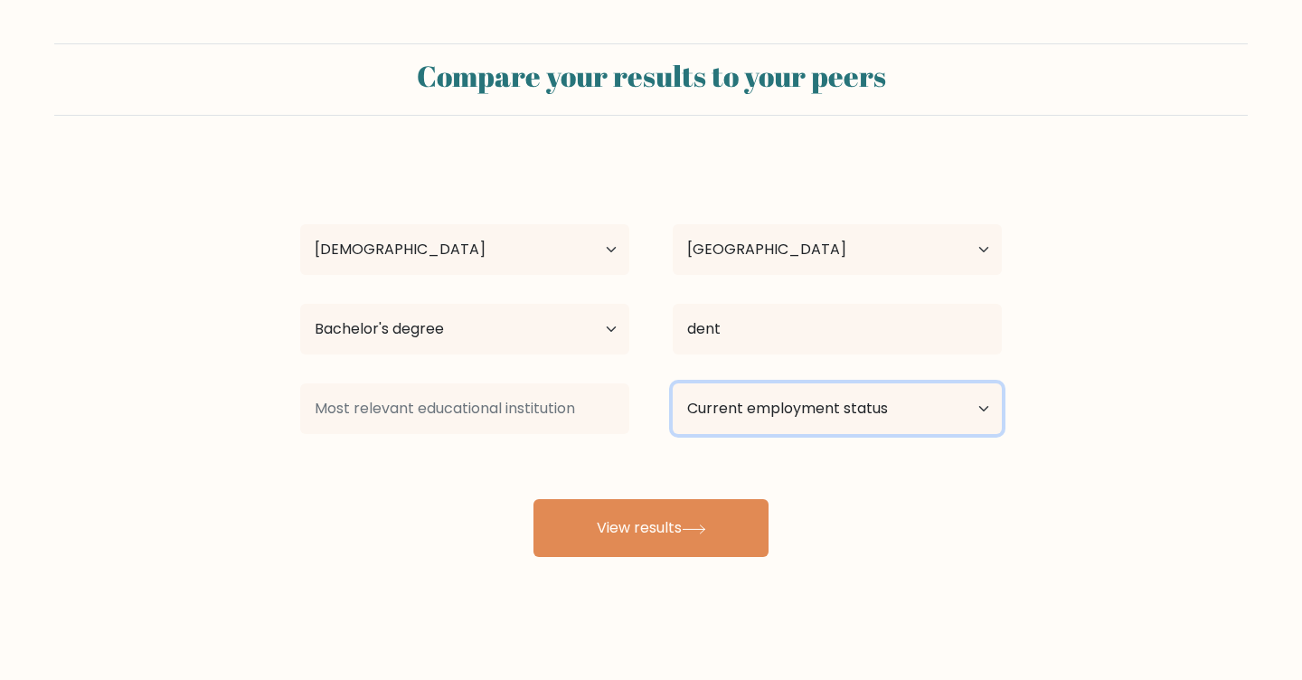
click at [740, 412] on select "Current employment status Employed Student Retired Other / prefer not to answer" at bounding box center [837, 408] width 329 height 51
select select "other"
click at [673, 383] on select "Current employment status Employed Student Retired Other / prefer not to answer" at bounding box center [837, 408] width 329 height 51
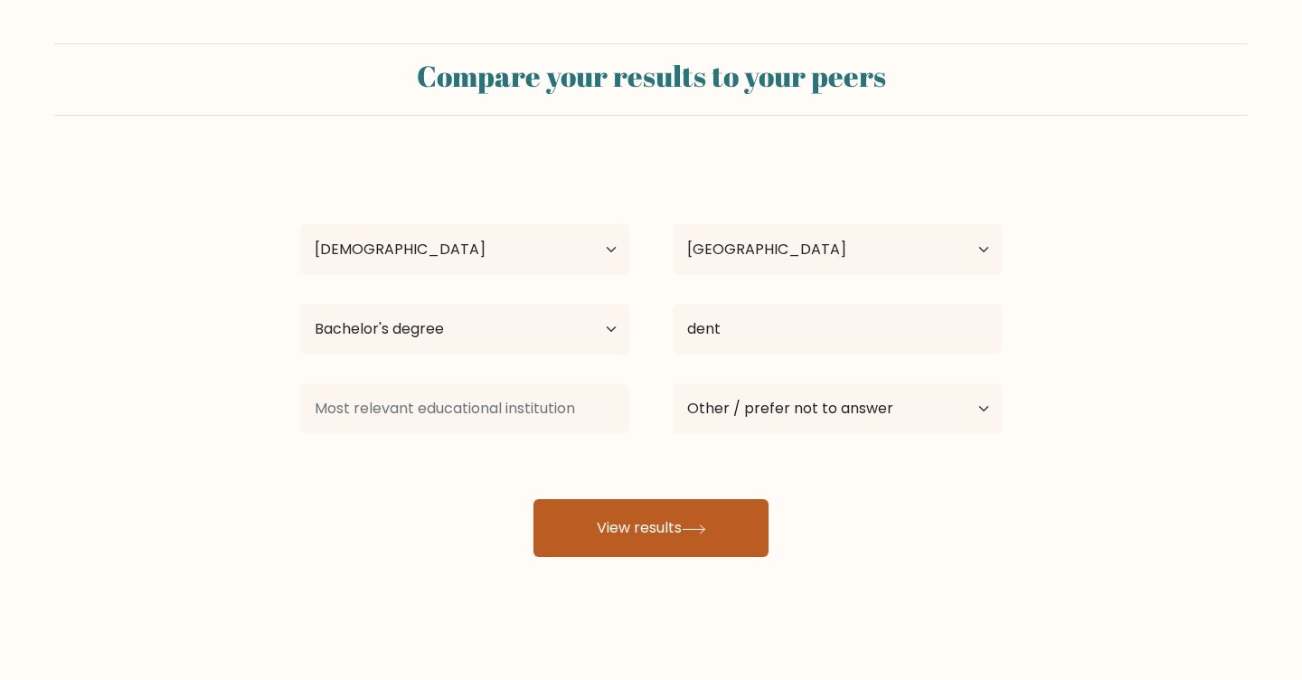
click at [702, 543] on button "View results" at bounding box center [651, 528] width 235 height 58
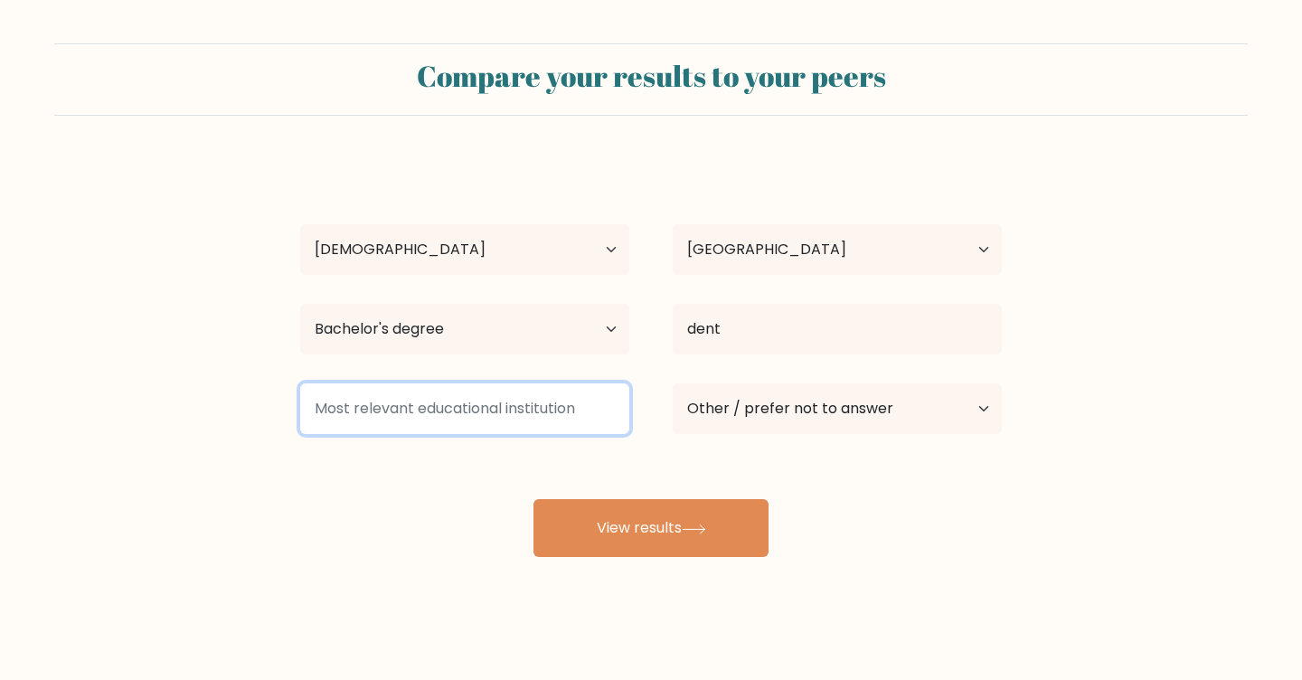
click at [543, 423] on input at bounding box center [464, 408] width 329 height 51
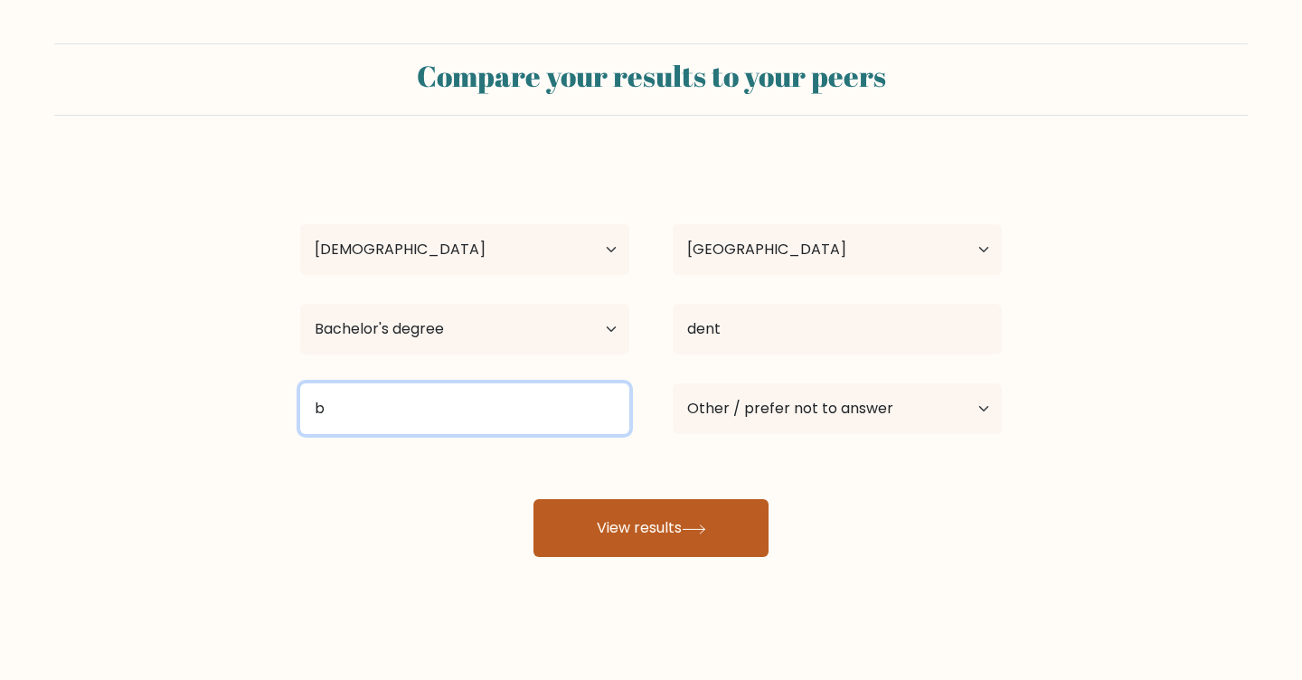
type input "b"
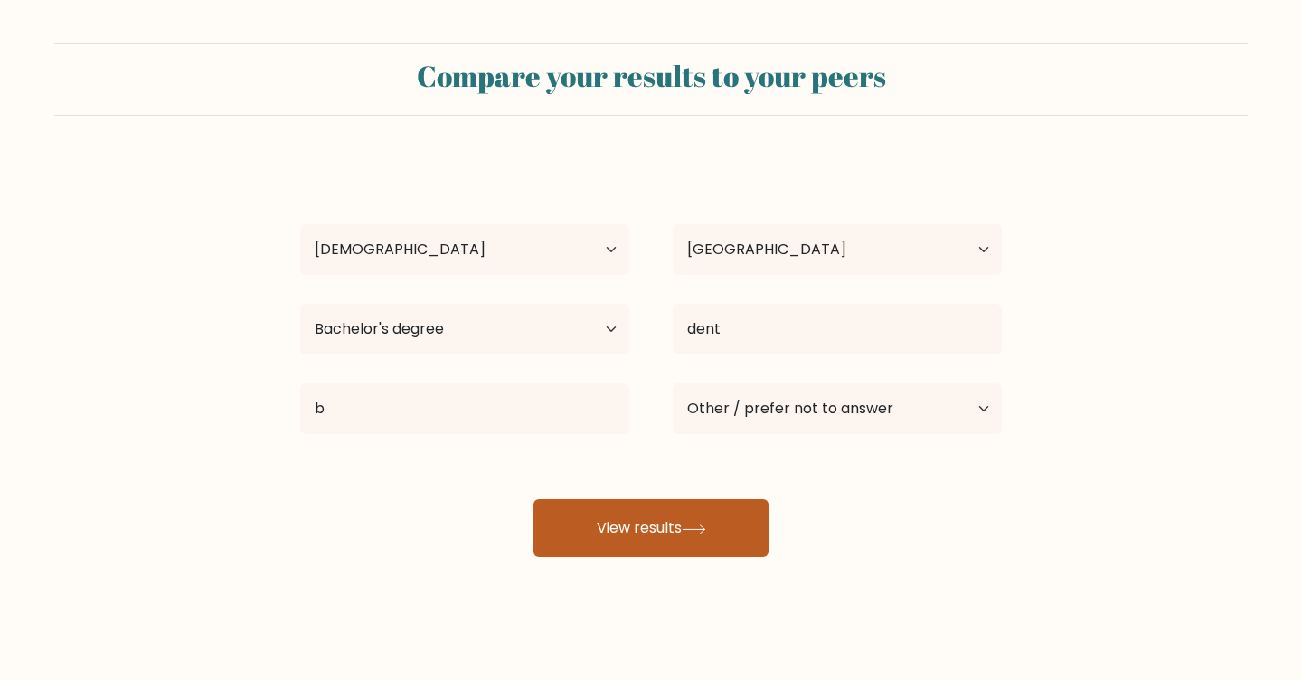
click at [625, 549] on button "View results" at bounding box center [651, 528] width 235 height 58
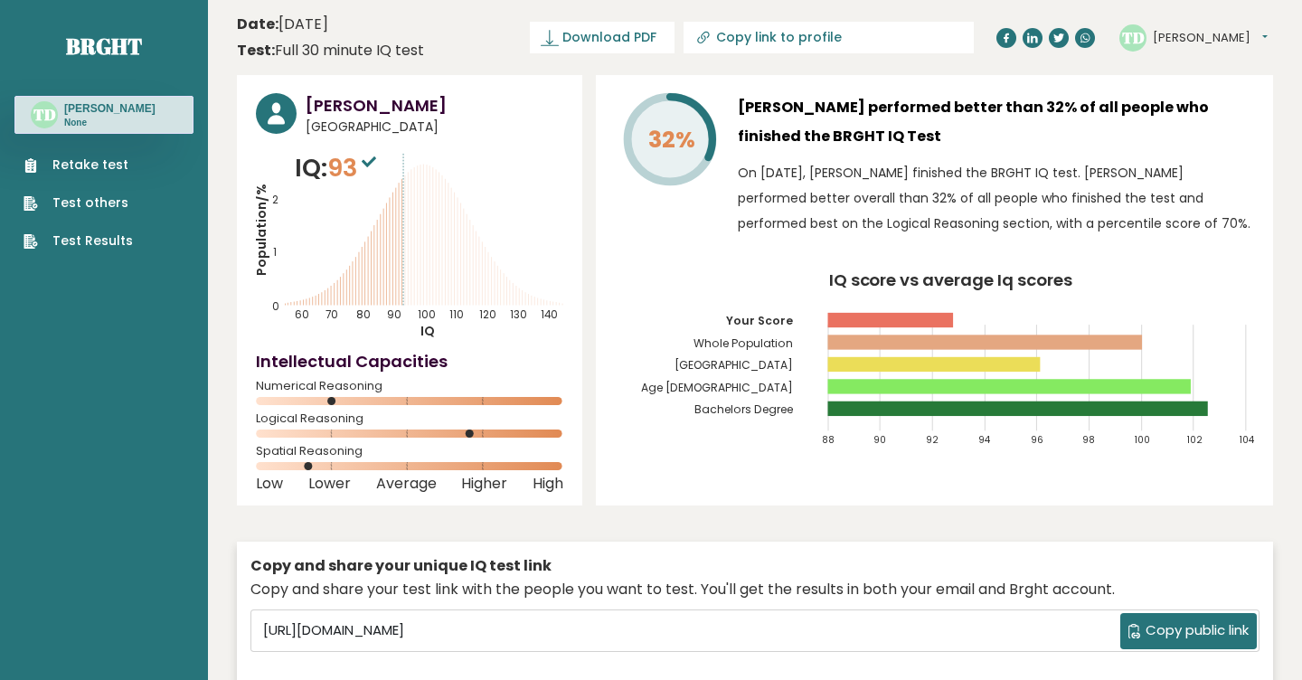
click at [371, 162] on icon at bounding box center [369, 161] width 14 height 11
